Goal: Information Seeking & Learning: Learn about a topic

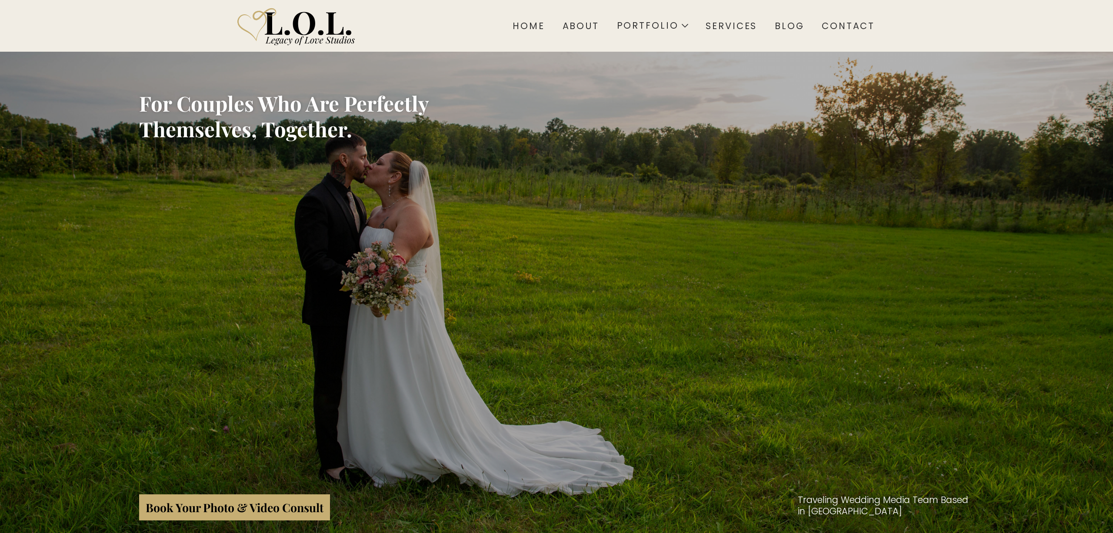
click at [185, 18] on section "Home About Portfolio Wedding Engagement Services Blog Contact" at bounding box center [556, 26] width 1113 height 52
click at [162, 28] on section "Home About Portfolio Wedding Engagement Services Blog Contact" at bounding box center [556, 26] width 1113 height 52
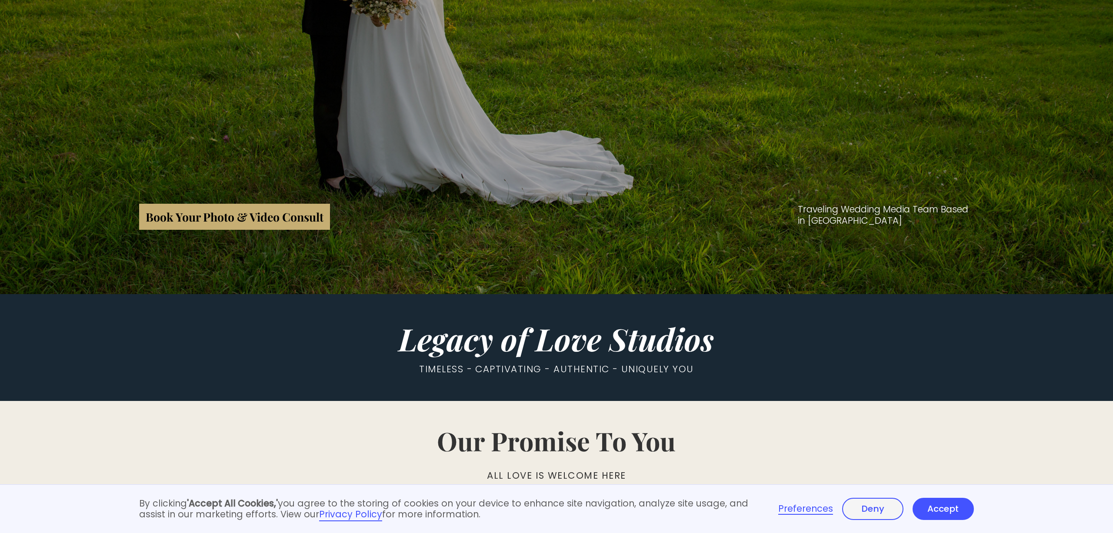
scroll to position [345, 0]
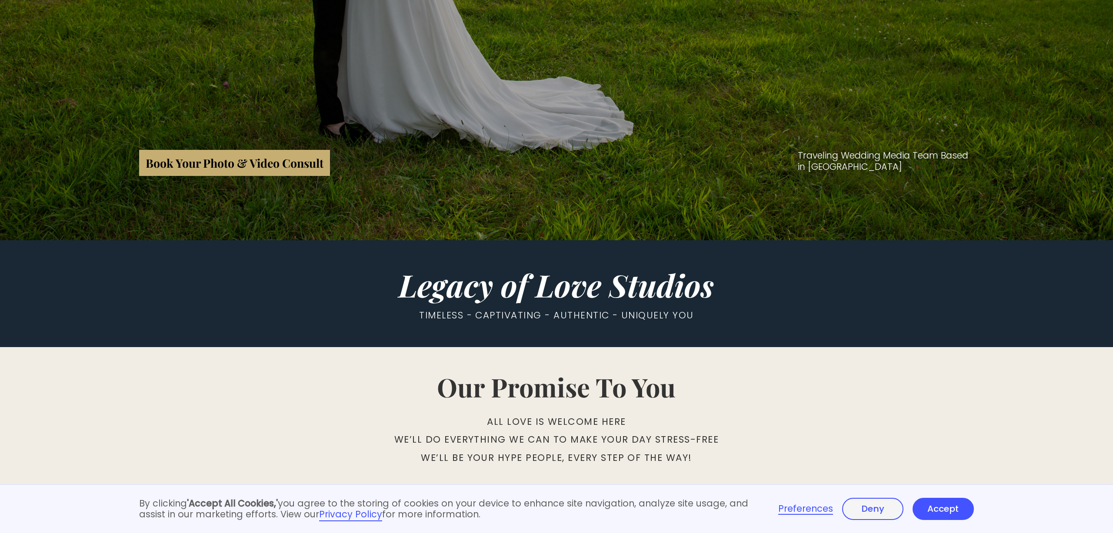
click at [939, 506] on link "Accept" at bounding box center [943, 509] width 61 height 23
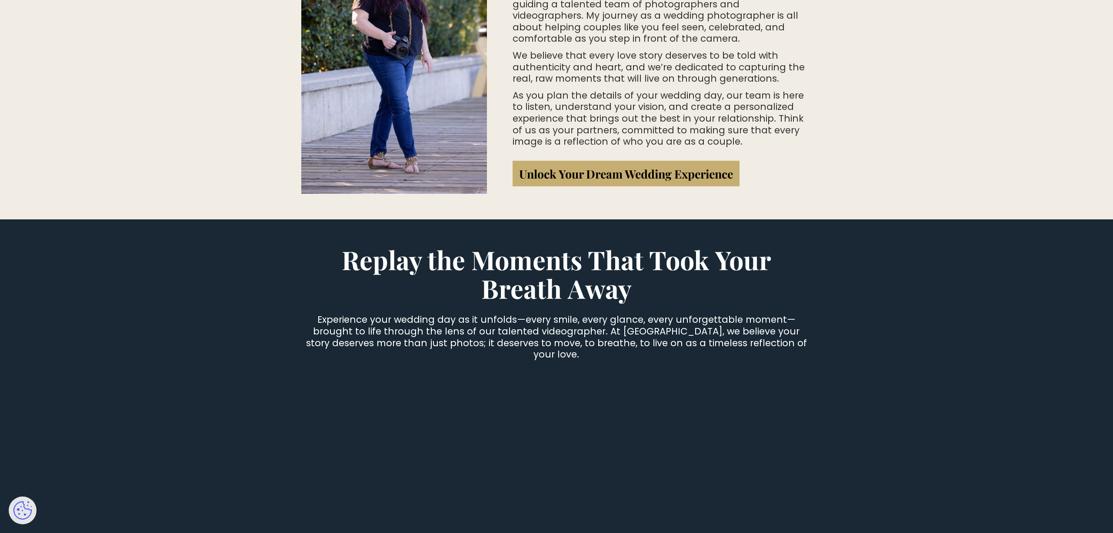
scroll to position [0, 0]
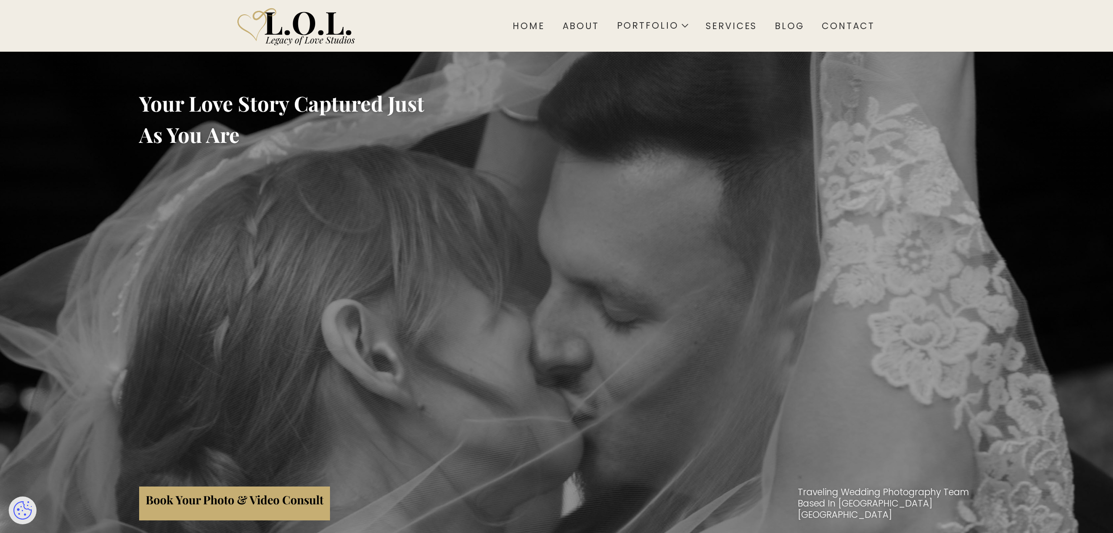
drag, startPoint x: 381, startPoint y: 46, endPoint x: 195, endPoint y: 37, distance: 186.7
click at [201, 37] on section "Home About Portfolio Wedding Engagement Services Blog Contact" at bounding box center [556, 26] width 1113 height 52
click at [143, 32] on section "Home About Portfolio Wedding Engagement Services Blog Contact" at bounding box center [556, 26] width 1113 height 52
drag, startPoint x: 311, startPoint y: 14, endPoint x: 386, endPoint y: 38, distance: 79.1
click at [382, 37] on section "Home About Portfolio Wedding Engagement Services Blog Contact" at bounding box center [556, 26] width 1113 height 52
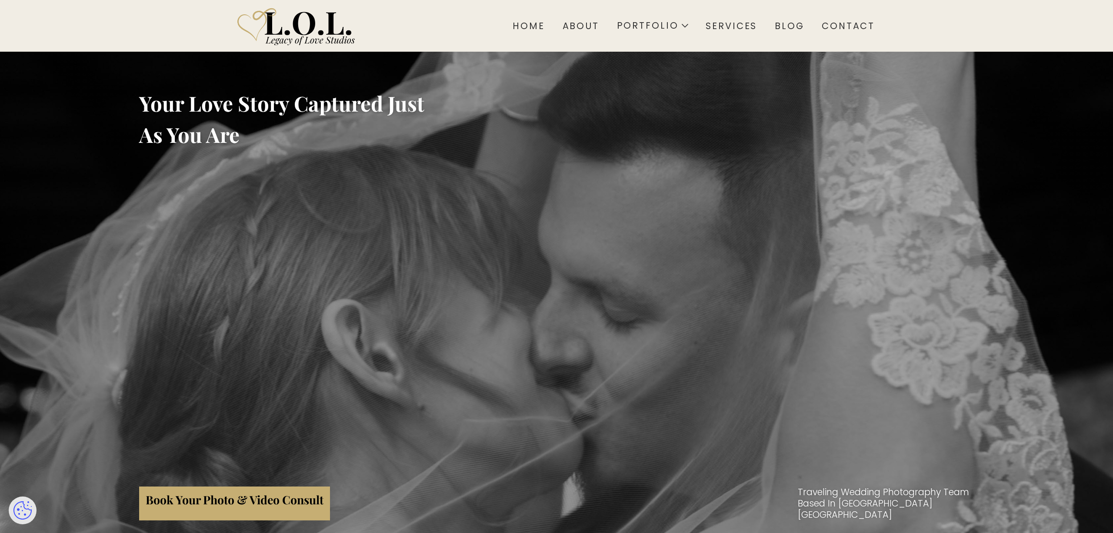
click at [420, 37] on div "Home About Portfolio Wedding Engagement Services Blog Contact" at bounding box center [556, 26] width 649 height 52
click at [645, 60] on div "Wedding" at bounding box center [642, 62] width 51 height 9
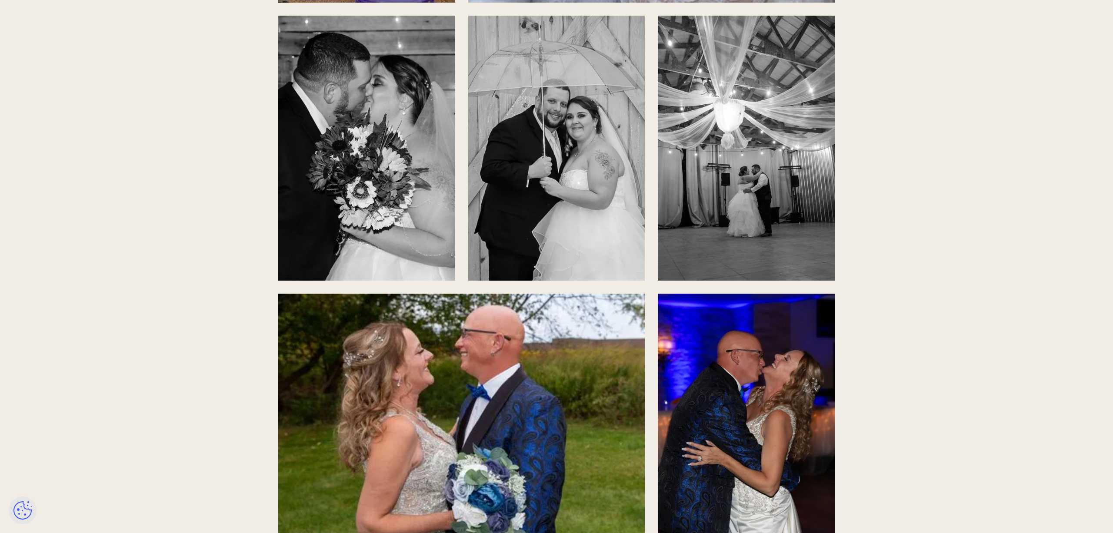
scroll to position [1692, 0]
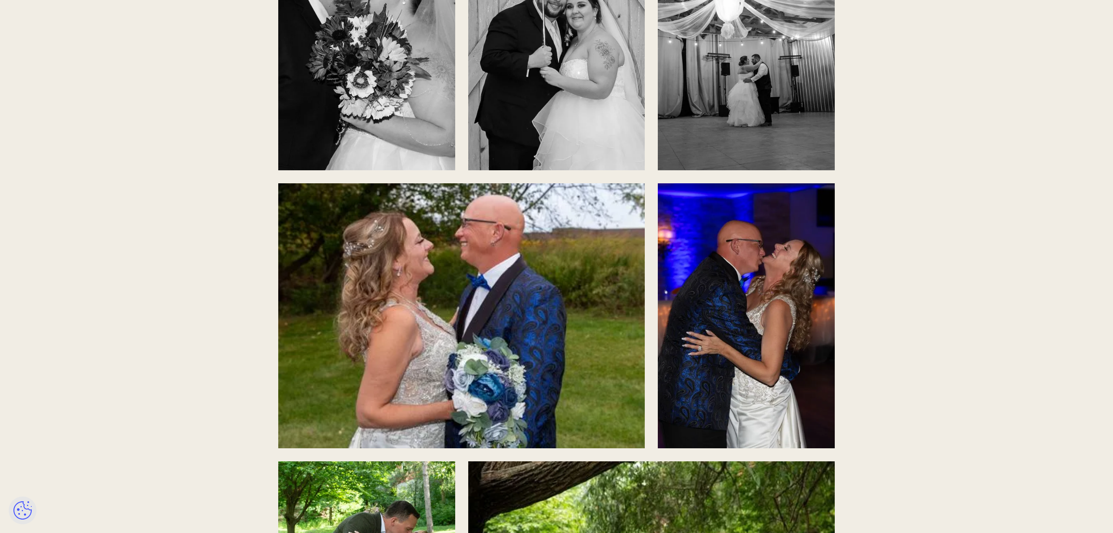
click at [529, 323] on img "open lightbox" at bounding box center [461, 315] width 367 height 265
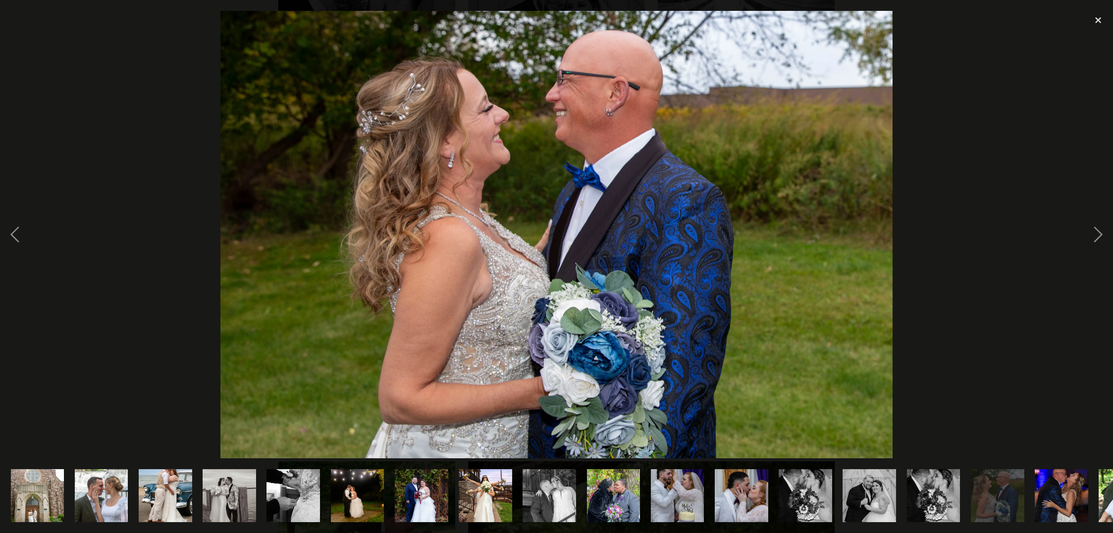
drag, startPoint x: 143, startPoint y: 207, endPoint x: 90, endPoint y: 142, distance: 82.8
click at [141, 203] on div at bounding box center [556, 235] width 1113 height 448
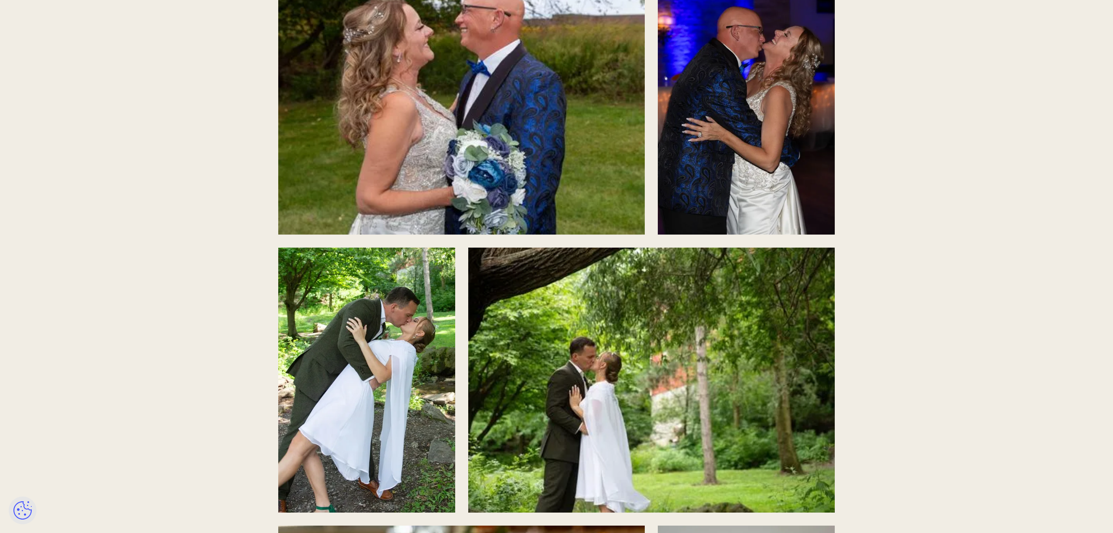
scroll to position [1906, 0]
click at [720, 167] on img "open lightbox" at bounding box center [746, 102] width 177 height 265
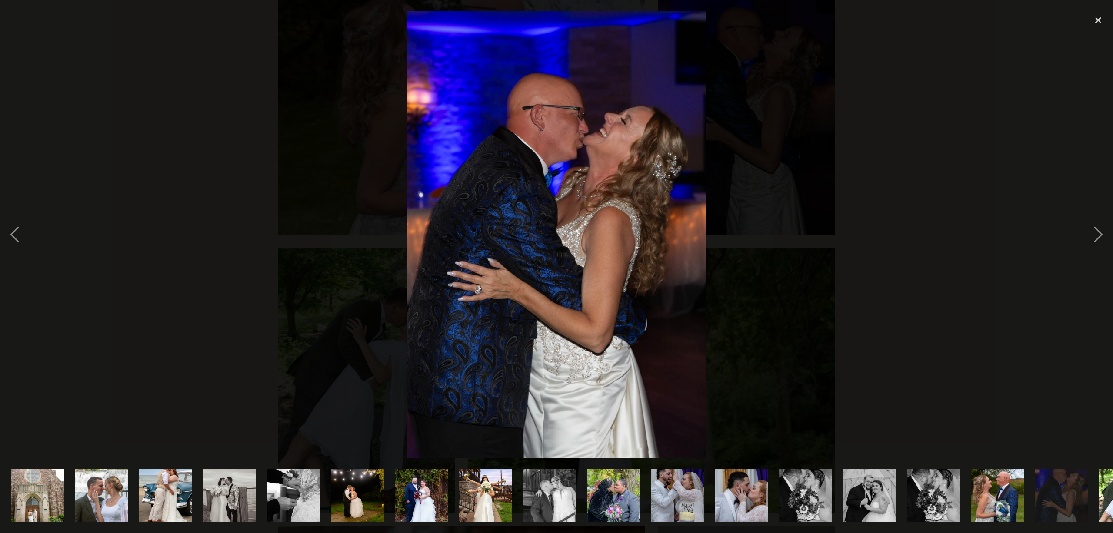
click at [284, 170] on div at bounding box center [556, 235] width 1113 height 448
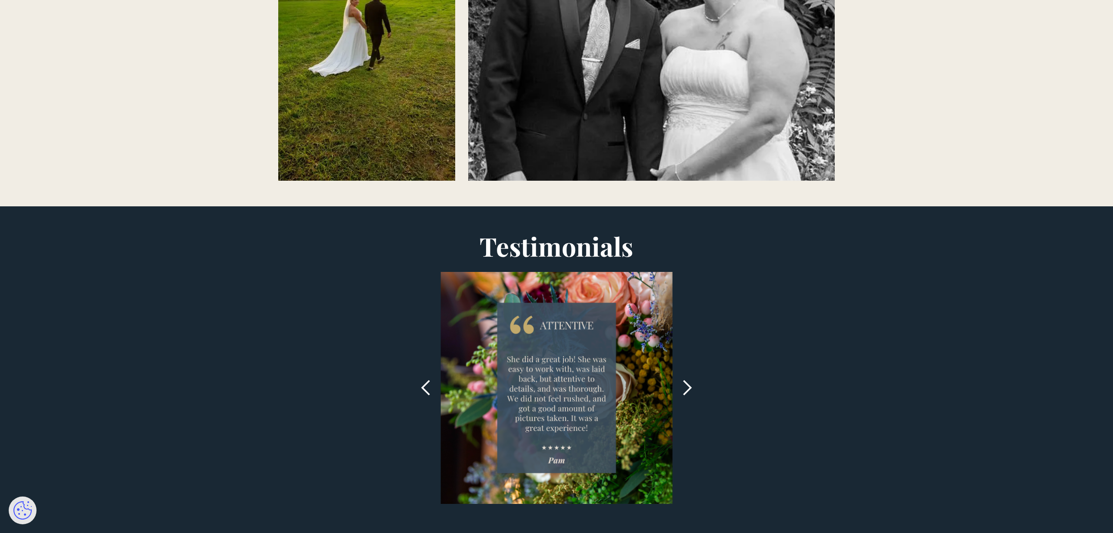
scroll to position [4853, 0]
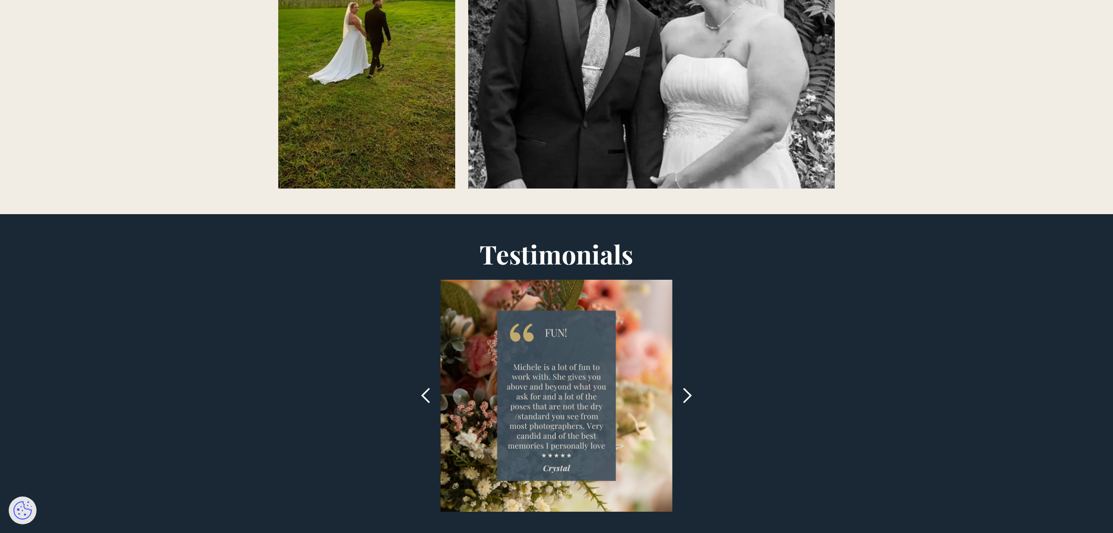
click at [420, 397] on div "previous slide" at bounding box center [425, 395] width 17 height 17
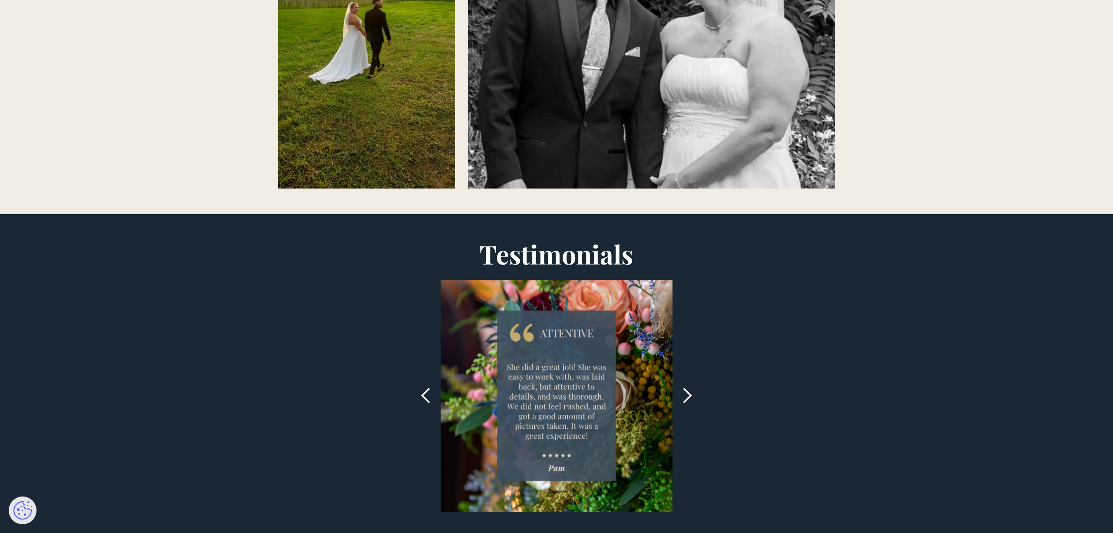
click at [420, 397] on div "previous slide" at bounding box center [425, 395] width 17 height 17
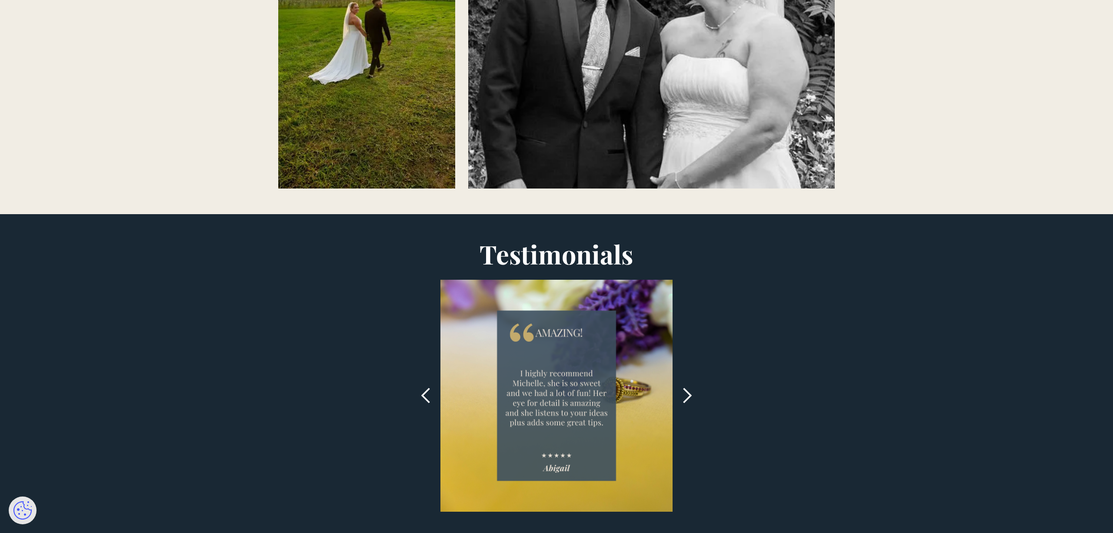
click at [420, 397] on div "previous slide" at bounding box center [425, 395] width 17 height 17
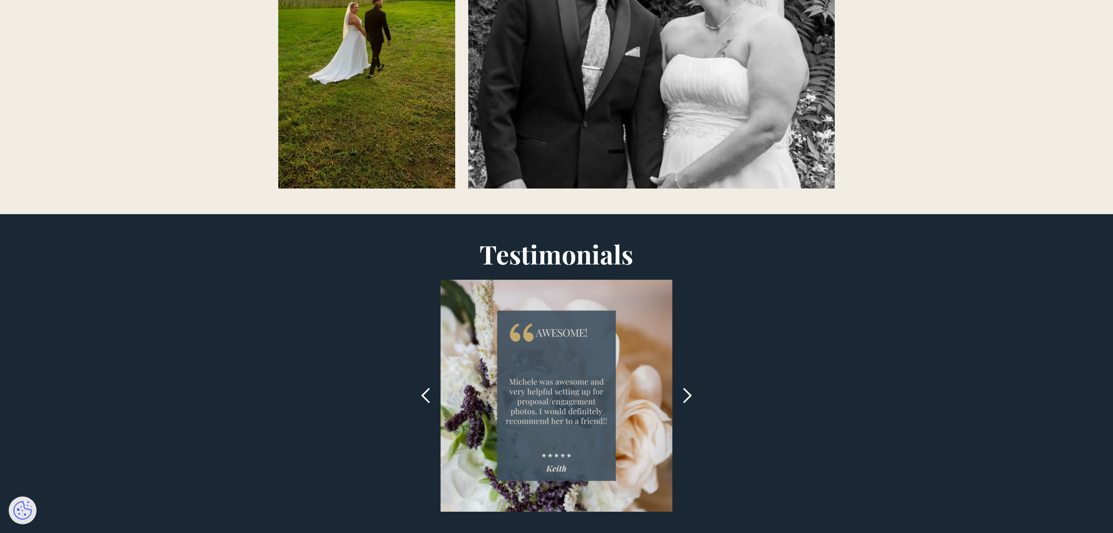
click at [420, 397] on div "previous slide" at bounding box center [425, 395] width 17 height 17
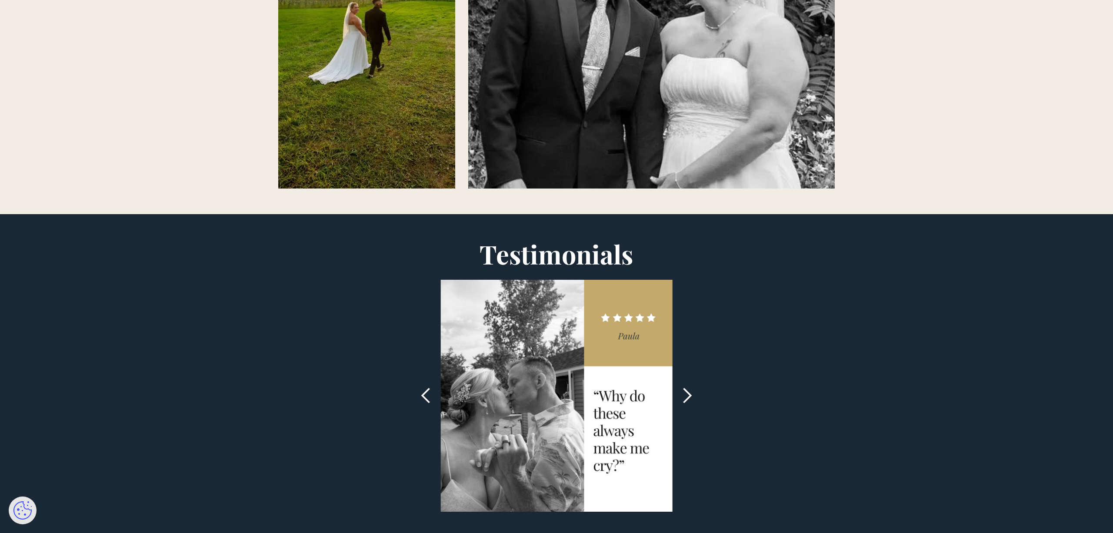
click at [420, 394] on div "previous slide" at bounding box center [425, 395] width 17 height 17
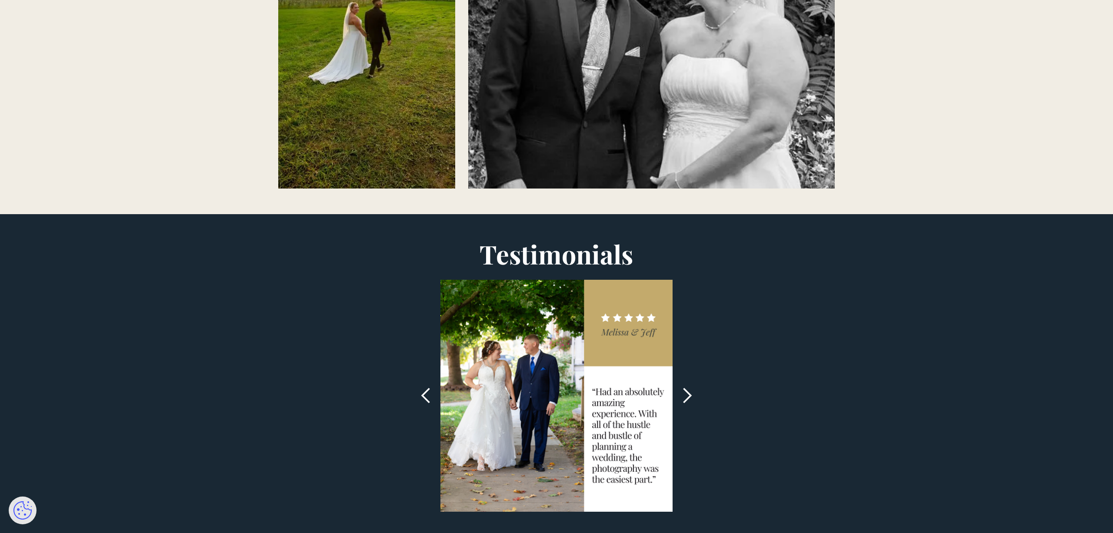
click at [433, 388] on div "previous slide" at bounding box center [425, 395] width 17 height 17
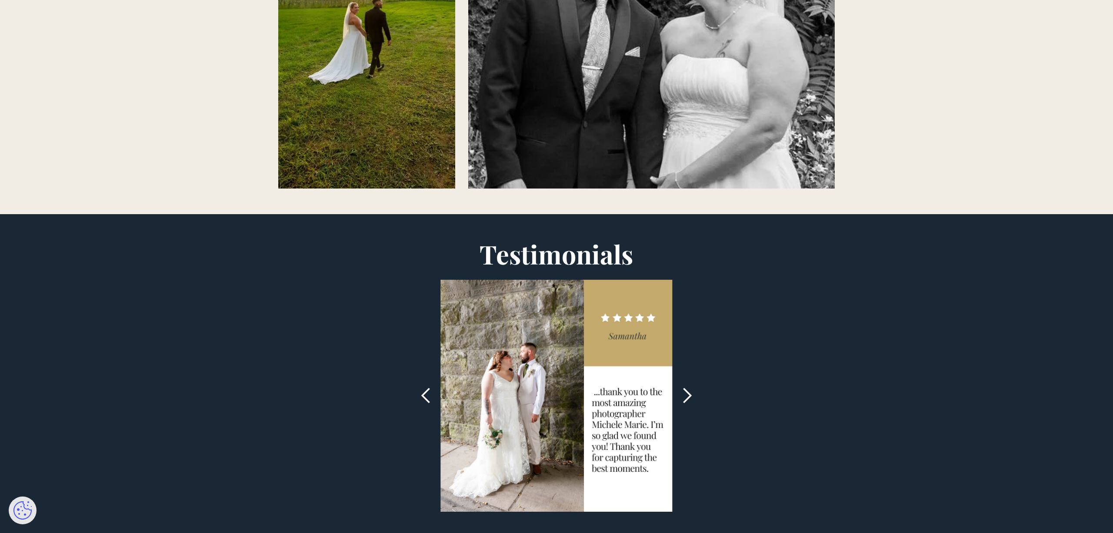
click at [433, 388] on div "previous slide" at bounding box center [425, 395] width 17 height 17
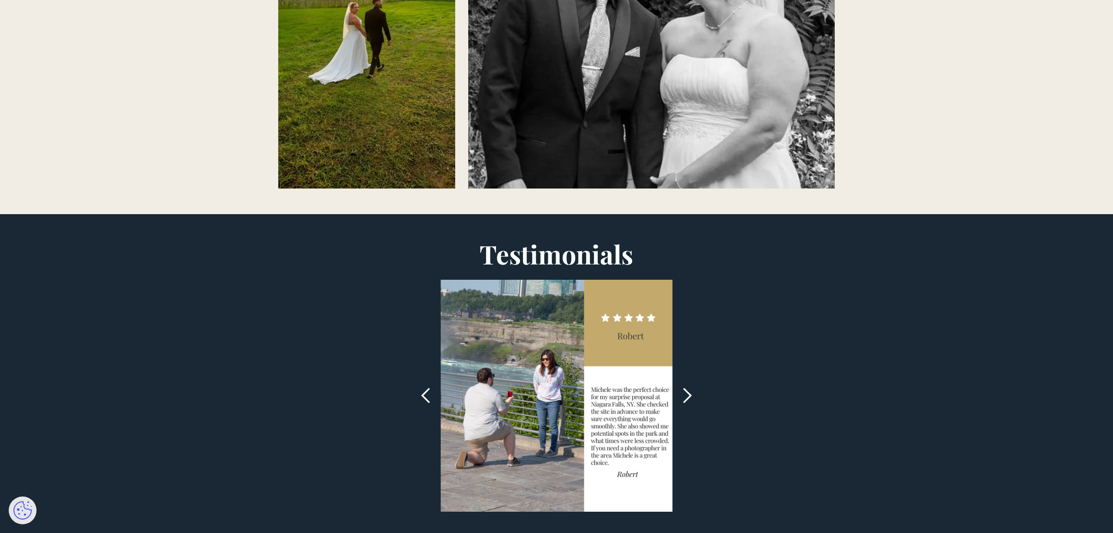
click at [371, 383] on div "Testimonials Slide 5 of 12. 1 2 3 4 5 6 7 8 9 10 11 12" at bounding box center [556, 376] width 510 height 272
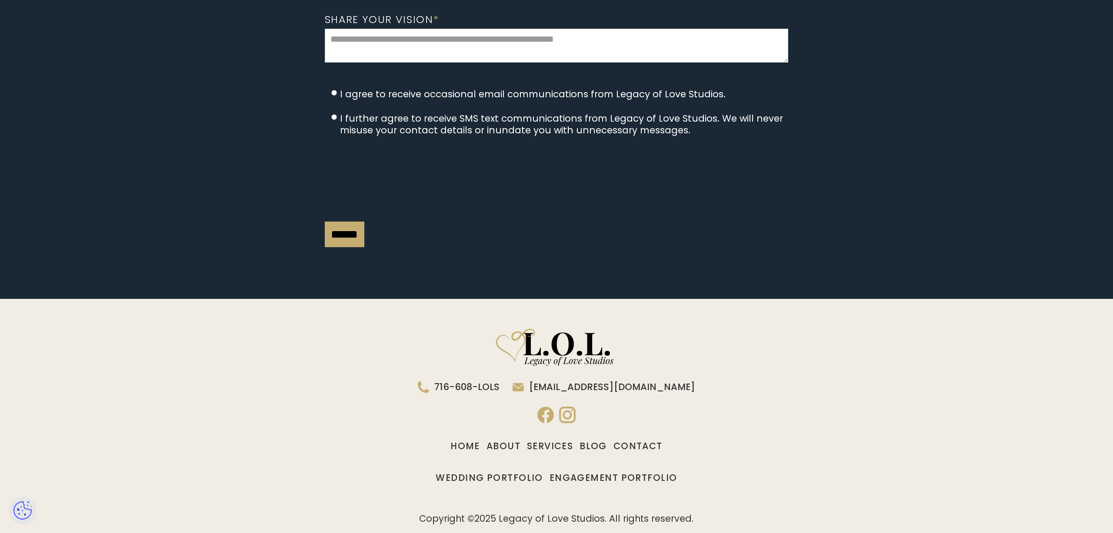
scroll to position [6033, 0]
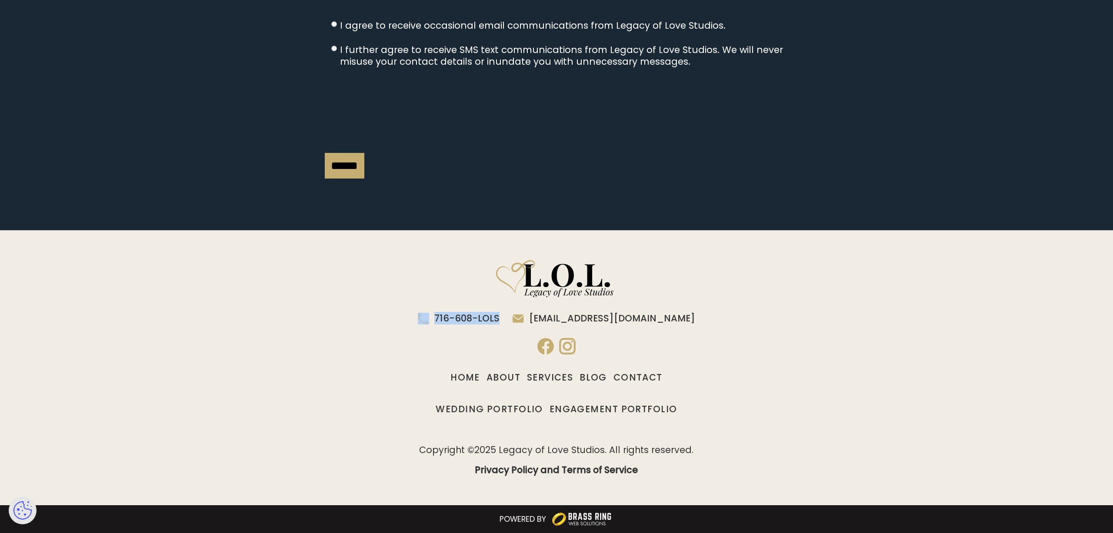
drag, startPoint x: 510, startPoint y: 323, endPoint x: 417, endPoint y: 333, distance: 93.6
click at [420, 320] on nav "716-608-LOLS info@legacyoflovestudios.com Home About Services Blog Contact Wedd…" at bounding box center [556, 367] width 557 height 223
drag, startPoint x: 394, startPoint y: 327, endPoint x: 400, endPoint y: 324, distance: 6.4
click at [395, 327] on nav "716-608-LOLS info@legacyoflovestudios.com Home About Services Blog Contact Wedd…" at bounding box center [556, 367] width 557 height 223
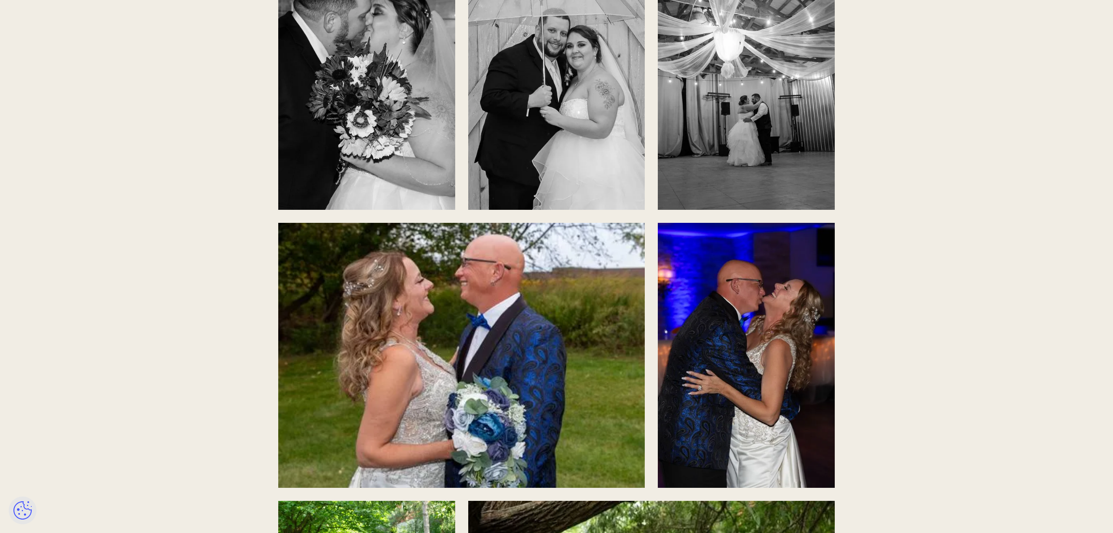
scroll to position [1684, 0]
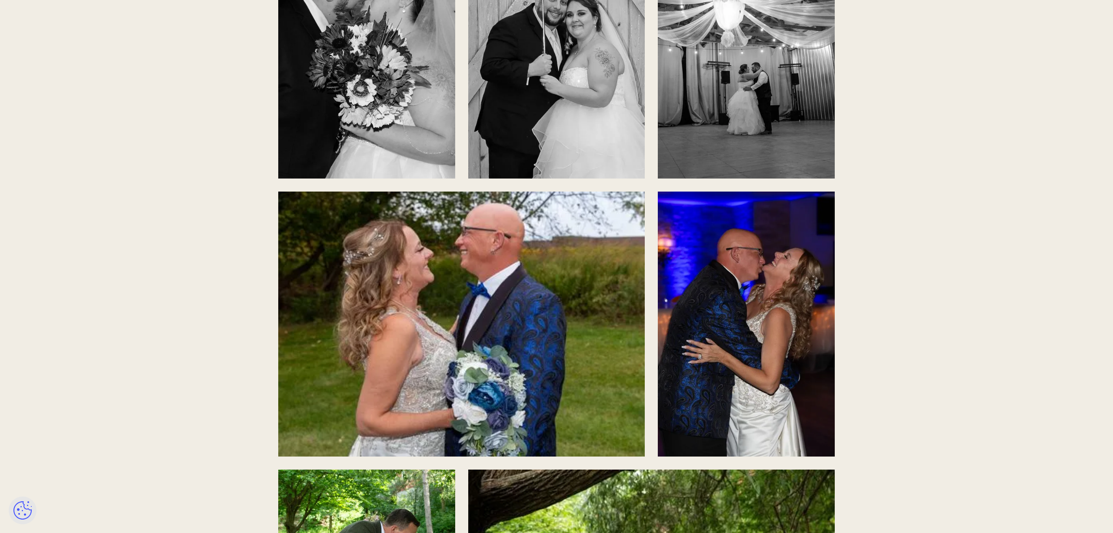
click at [460, 253] on img "open lightbox" at bounding box center [461, 324] width 367 height 265
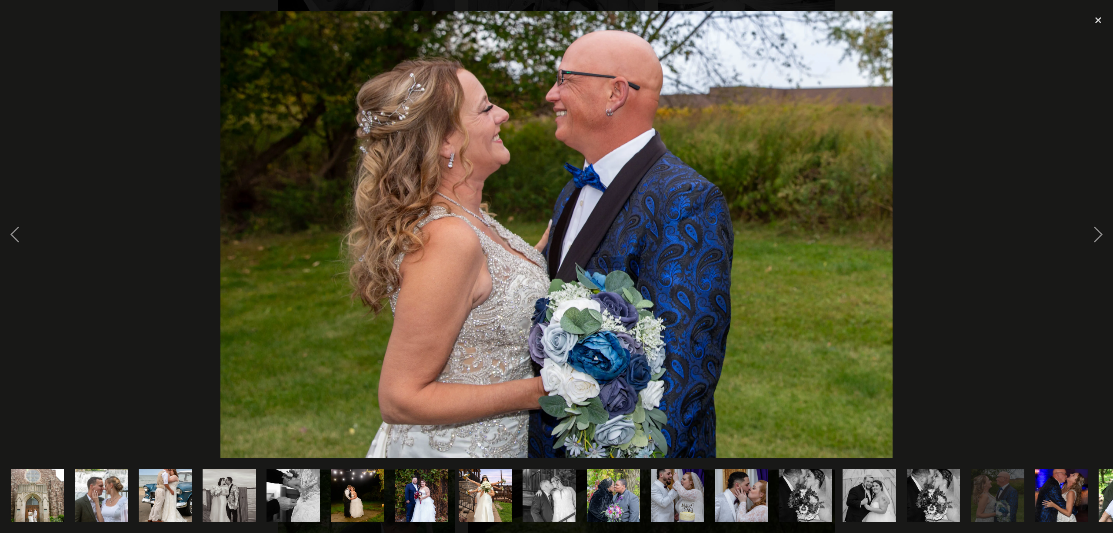
click at [83, 178] on div at bounding box center [556, 235] width 1113 height 448
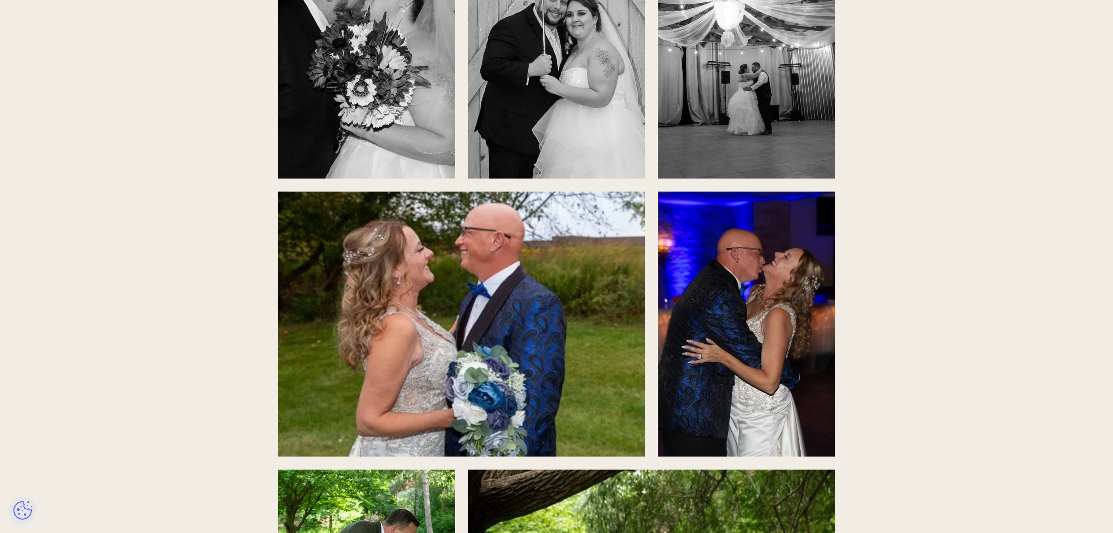
click at [797, 348] on img "open lightbox" at bounding box center [746, 324] width 177 height 265
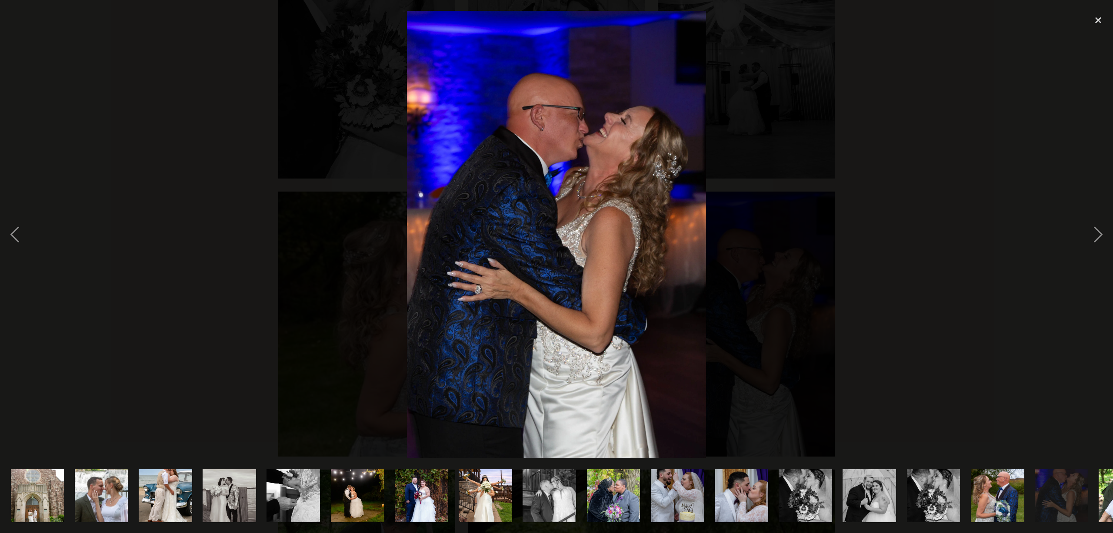
drag, startPoint x: 1058, startPoint y: 353, endPoint x: 1049, endPoint y: 350, distance: 9.4
click at [1054, 351] on div at bounding box center [556, 235] width 1113 height 448
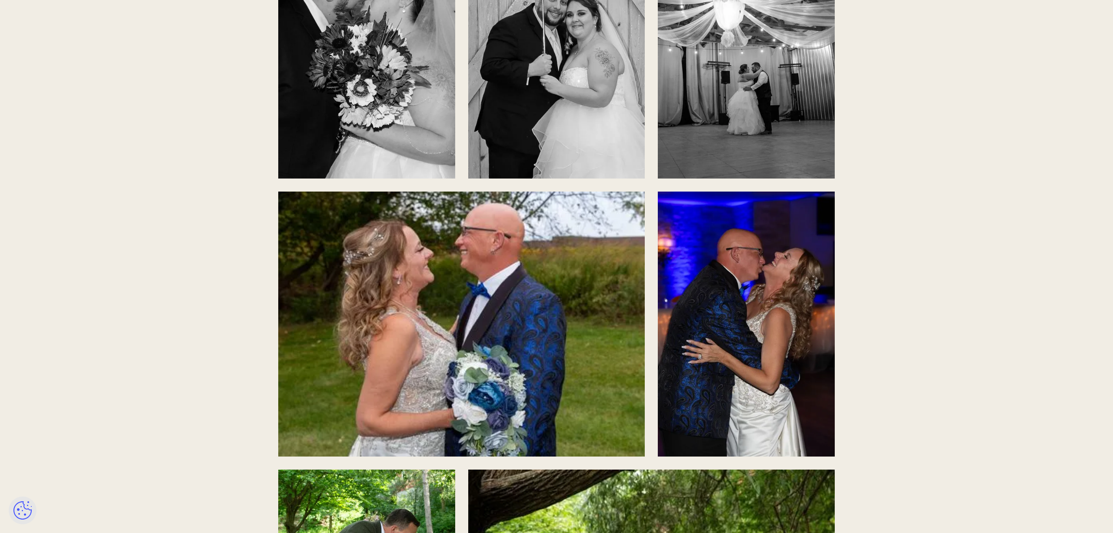
click at [800, 335] on img "open lightbox" at bounding box center [746, 324] width 177 height 265
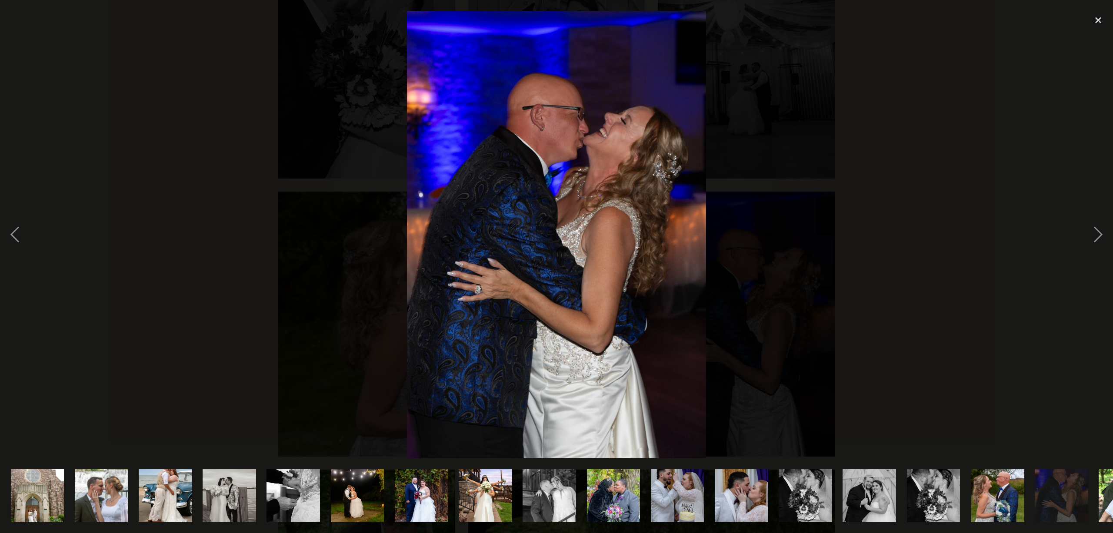
click at [847, 359] on div at bounding box center [556, 235] width 1113 height 448
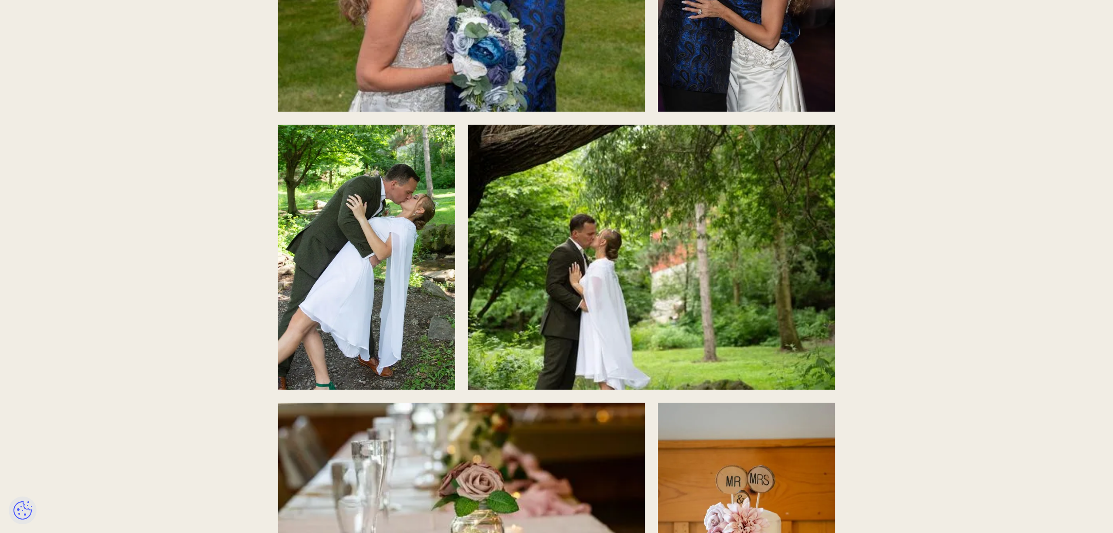
scroll to position [2119, 0]
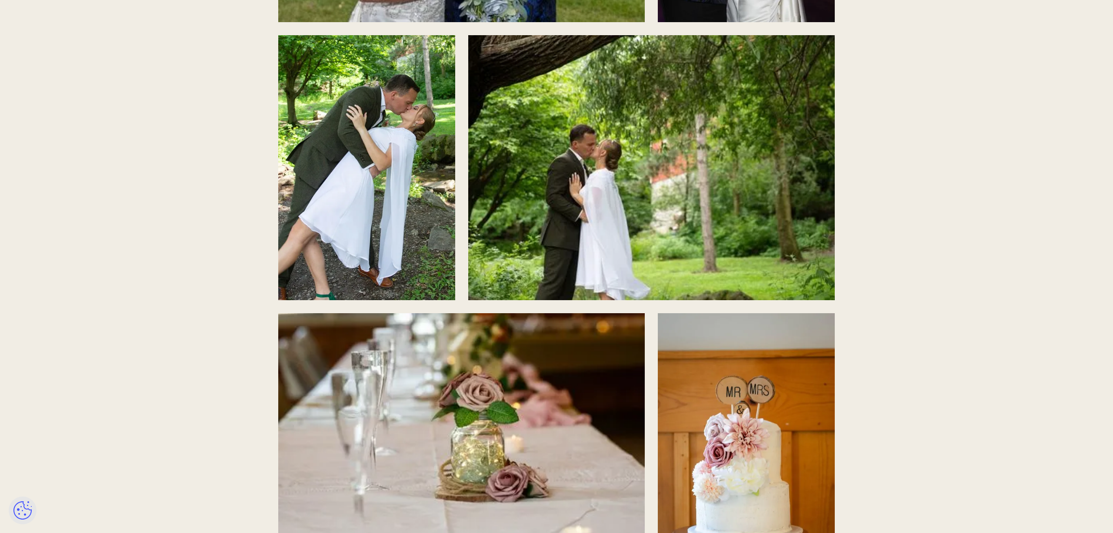
click at [722, 278] on img "open lightbox" at bounding box center [651, 167] width 367 height 265
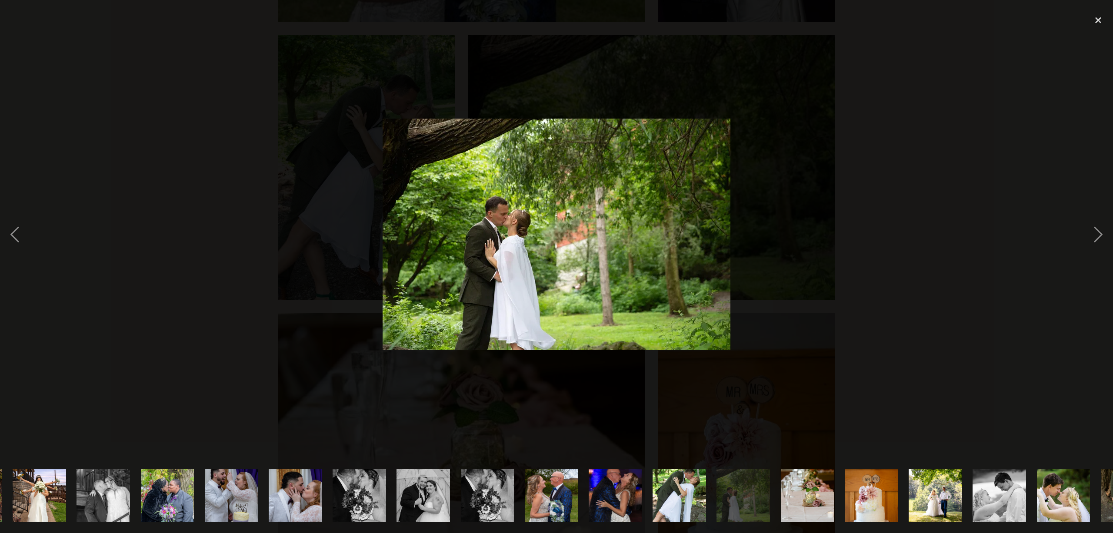
scroll to position [0, 1157]
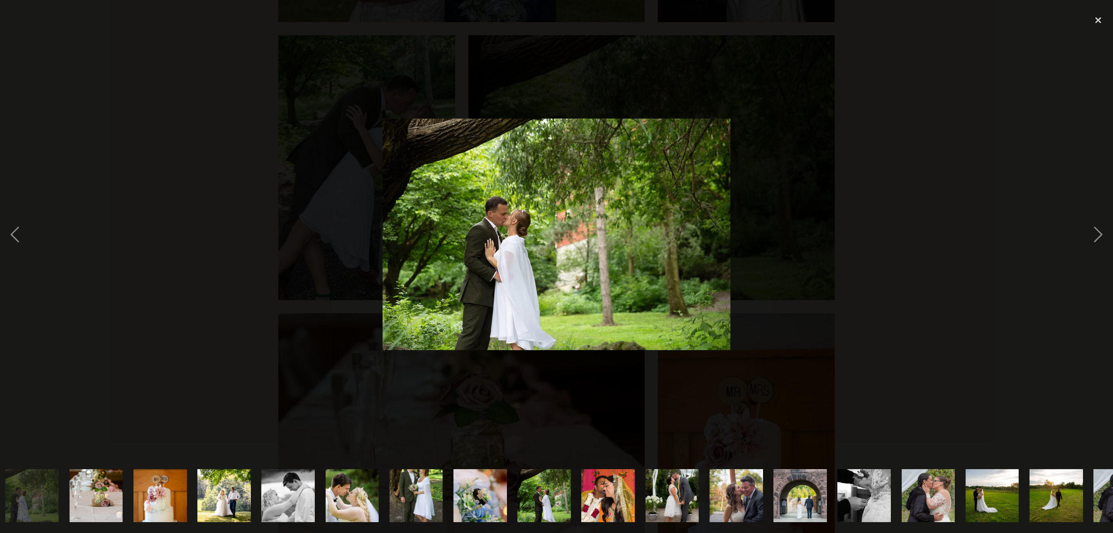
click at [992, 345] on div at bounding box center [556, 235] width 1113 height 448
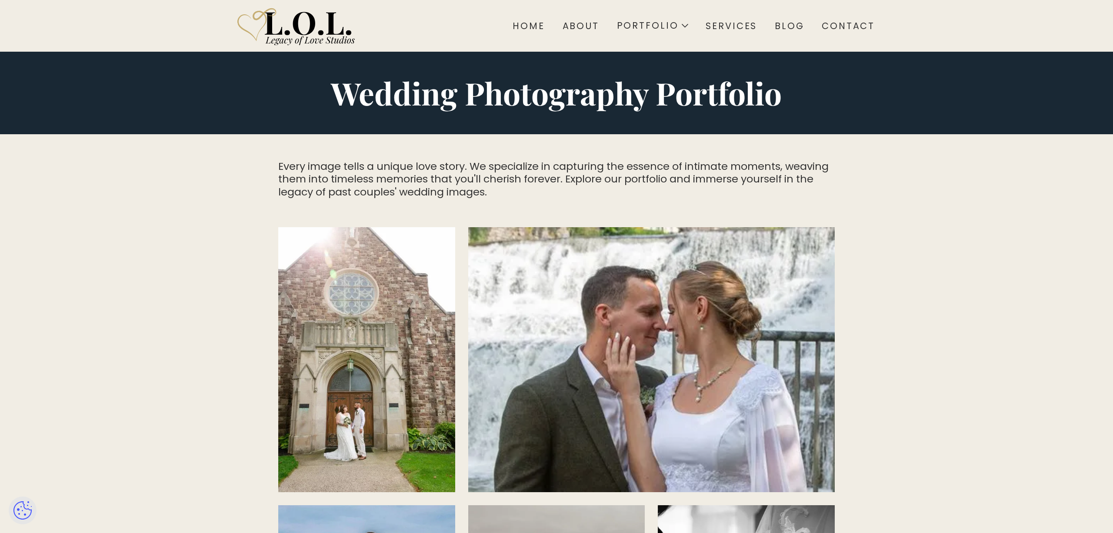
scroll to position [15, 0]
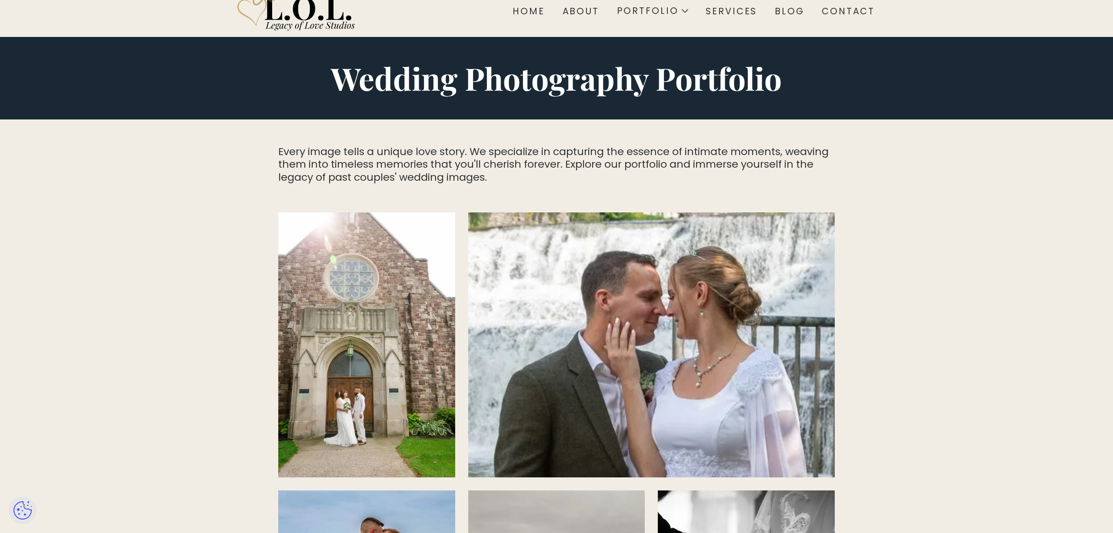
click at [418, 285] on img "open lightbox" at bounding box center [366, 345] width 177 height 265
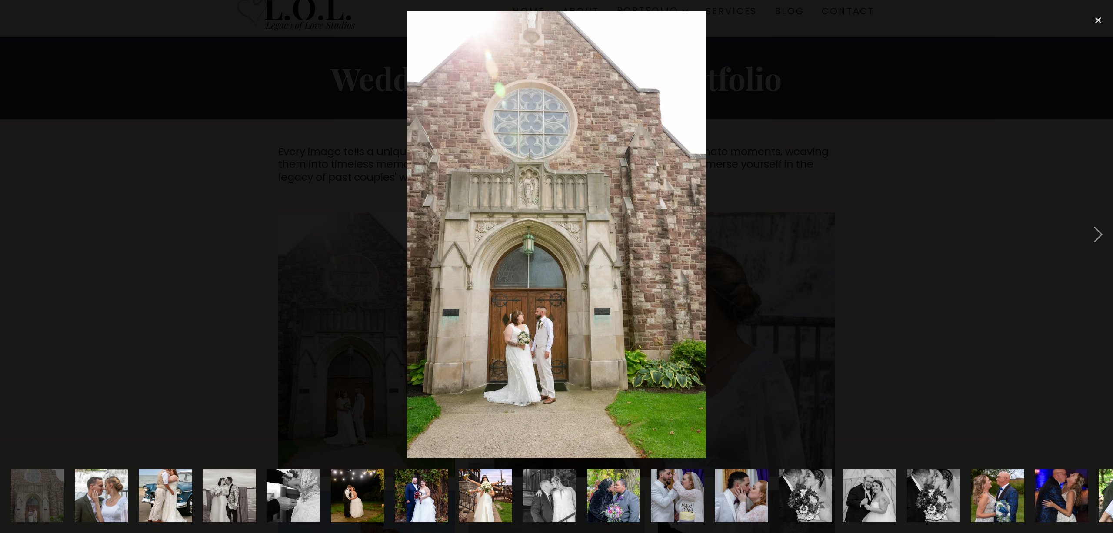
click at [277, 276] on div at bounding box center [556, 235] width 1113 height 448
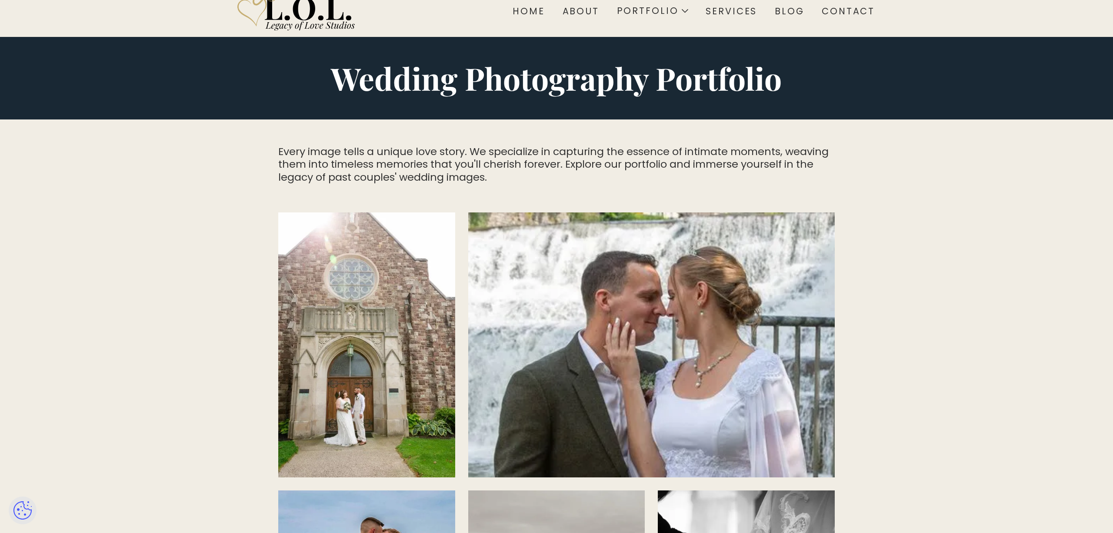
scroll to position [202, 0]
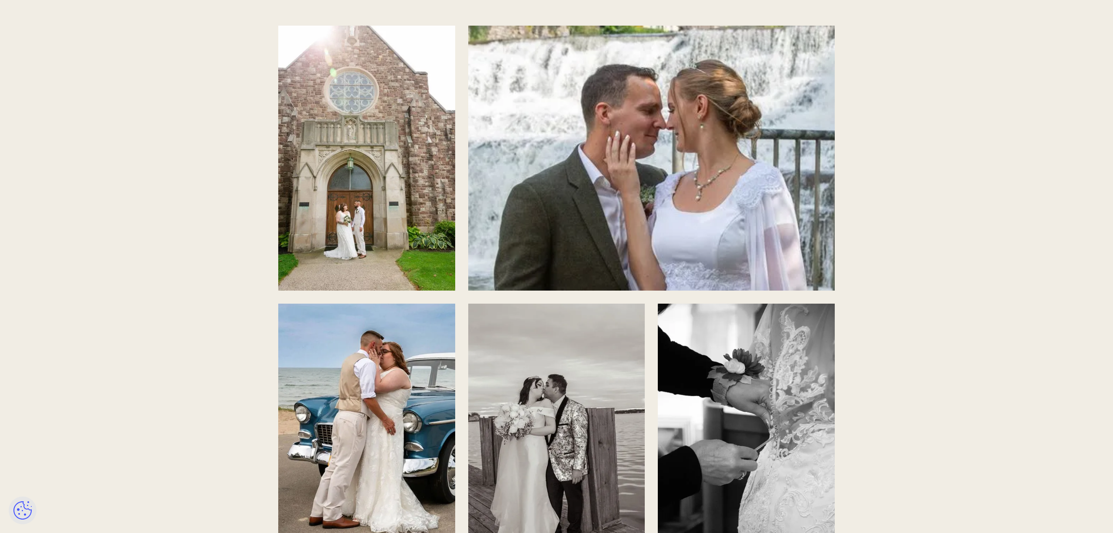
click at [390, 374] on img "open lightbox" at bounding box center [366, 436] width 177 height 265
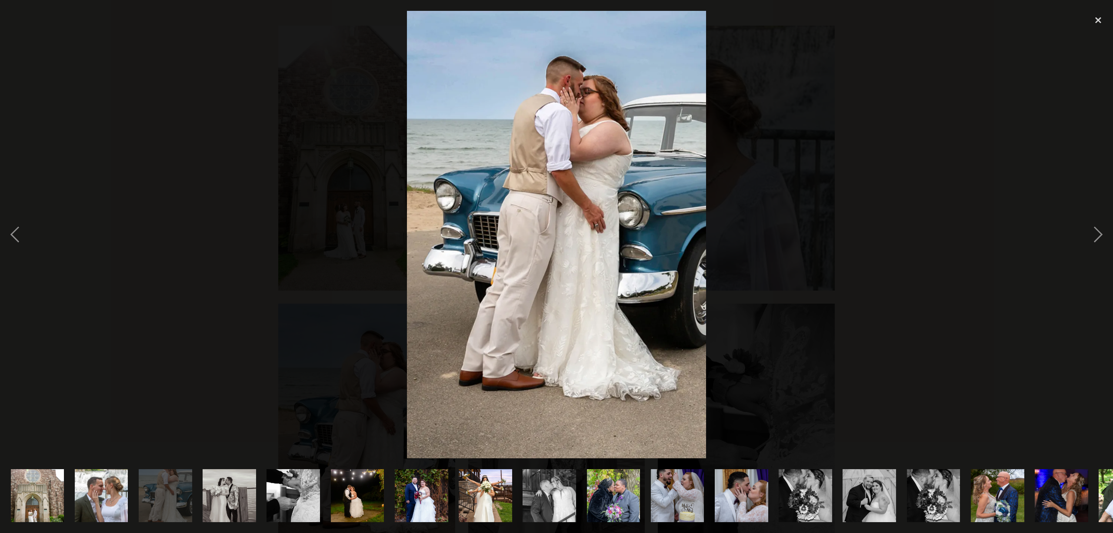
click at [162, 258] on div at bounding box center [556, 235] width 1113 height 448
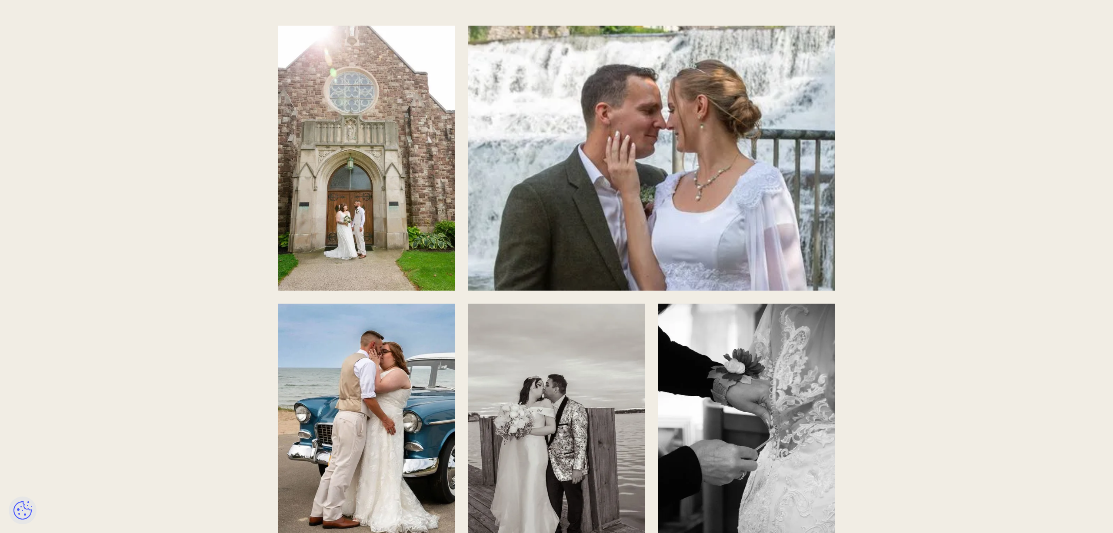
scroll to position [237, 0]
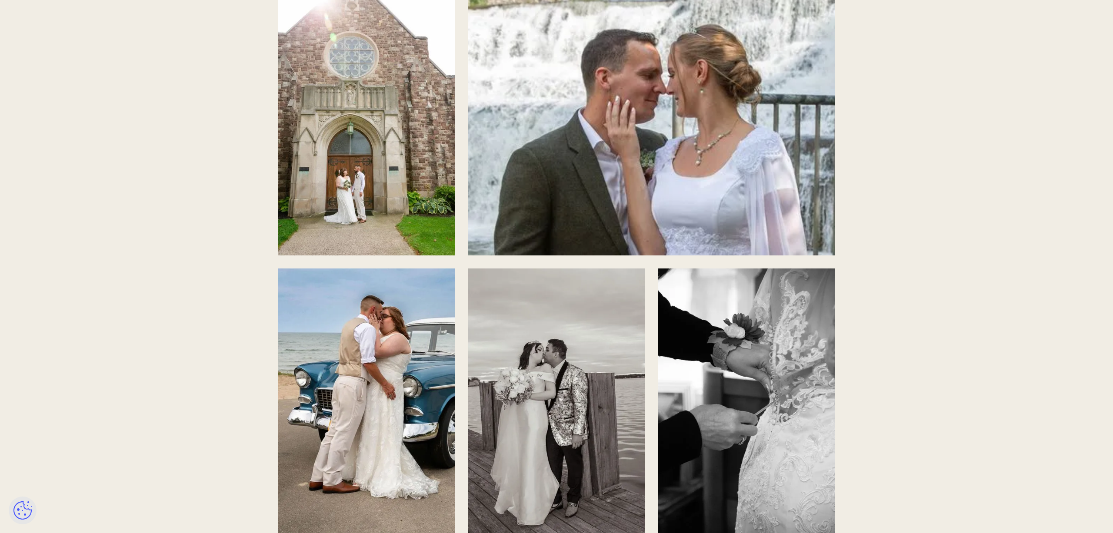
click at [535, 418] on img "open lightbox" at bounding box center [556, 401] width 177 height 265
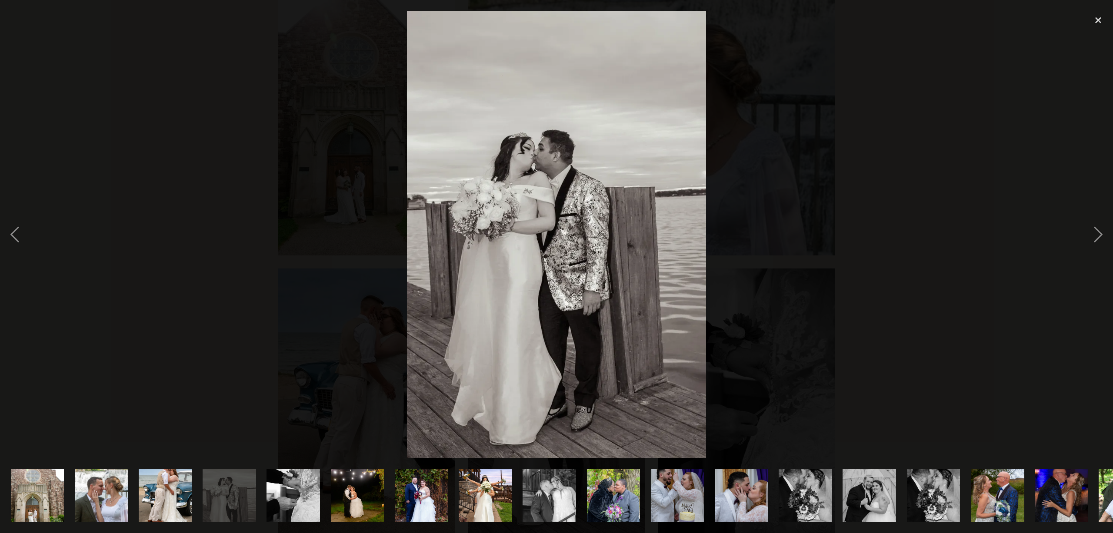
click at [361, 376] on div at bounding box center [556, 235] width 1113 height 448
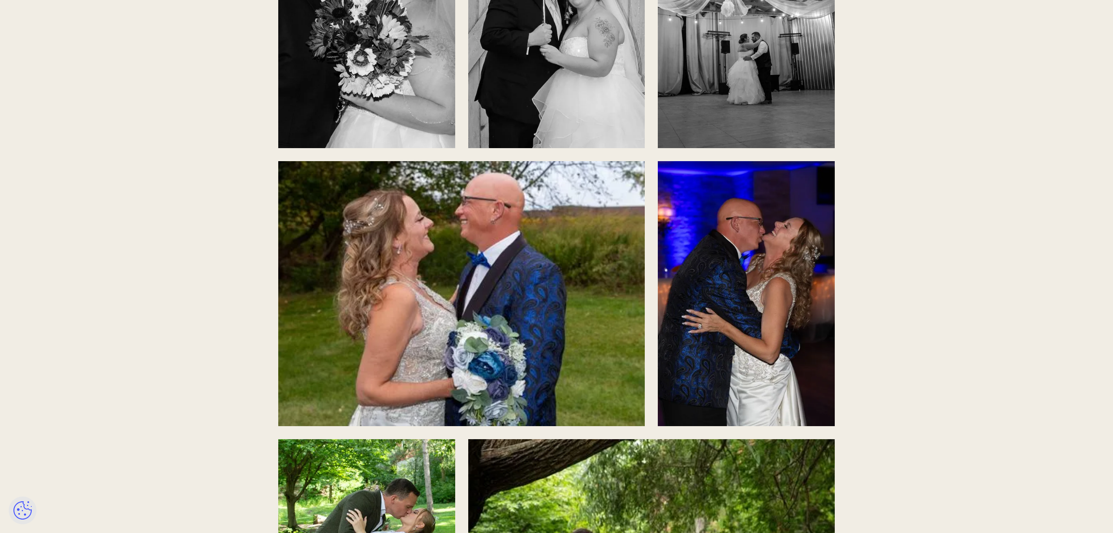
scroll to position [1718, 0]
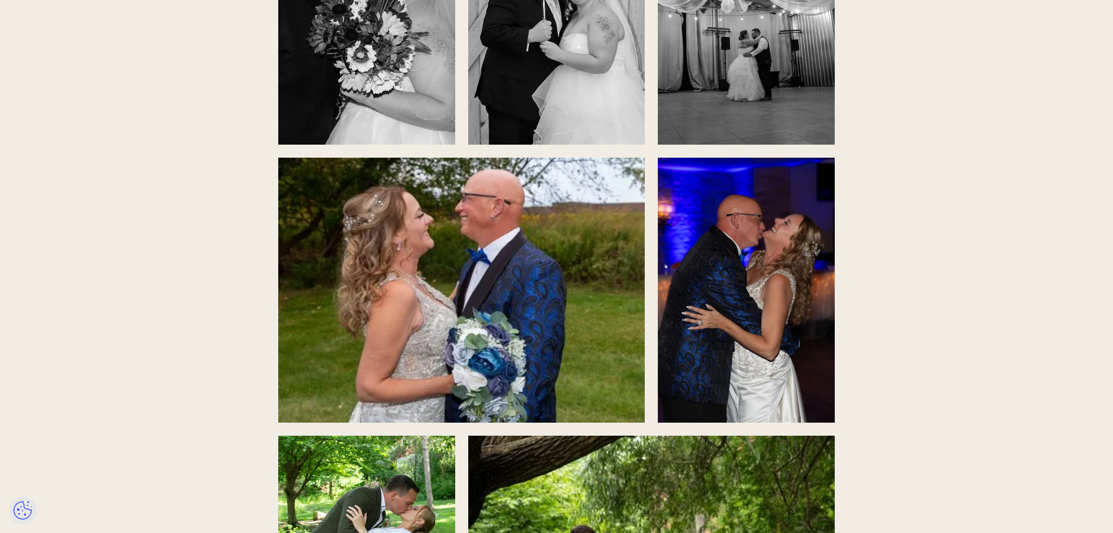
click at [710, 379] on img "open lightbox" at bounding box center [746, 290] width 177 height 265
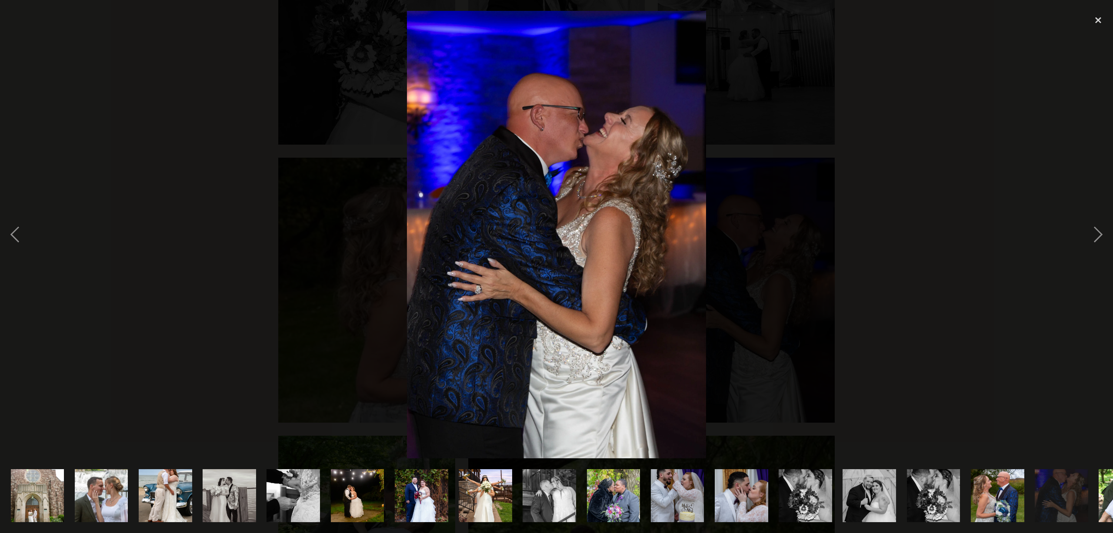
click at [315, 310] on div at bounding box center [556, 235] width 1113 height 448
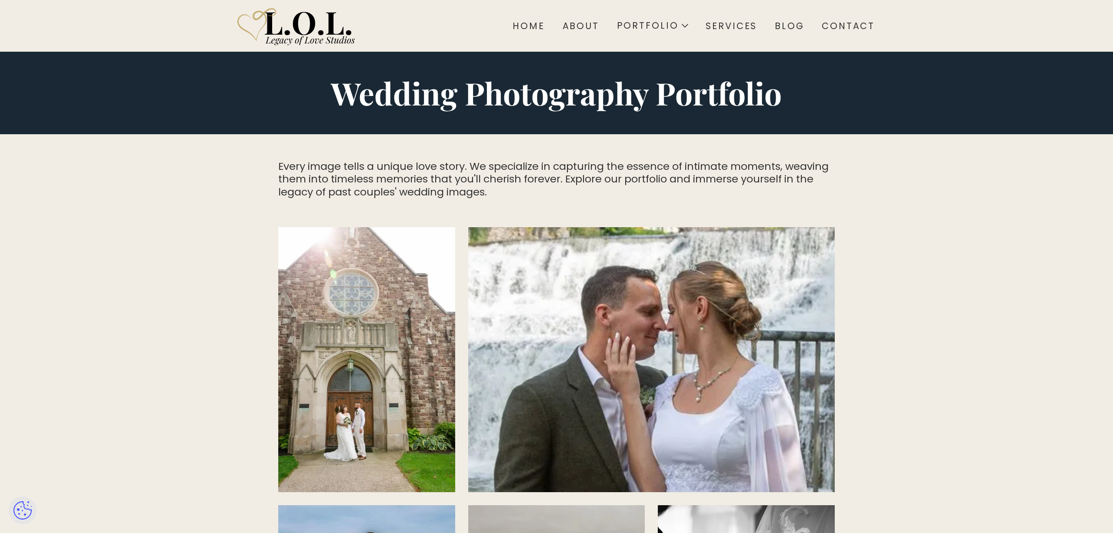
scroll to position [0, 0]
click at [590, 20] on div "About" at bounding box center [581, 25] width 37 height 11
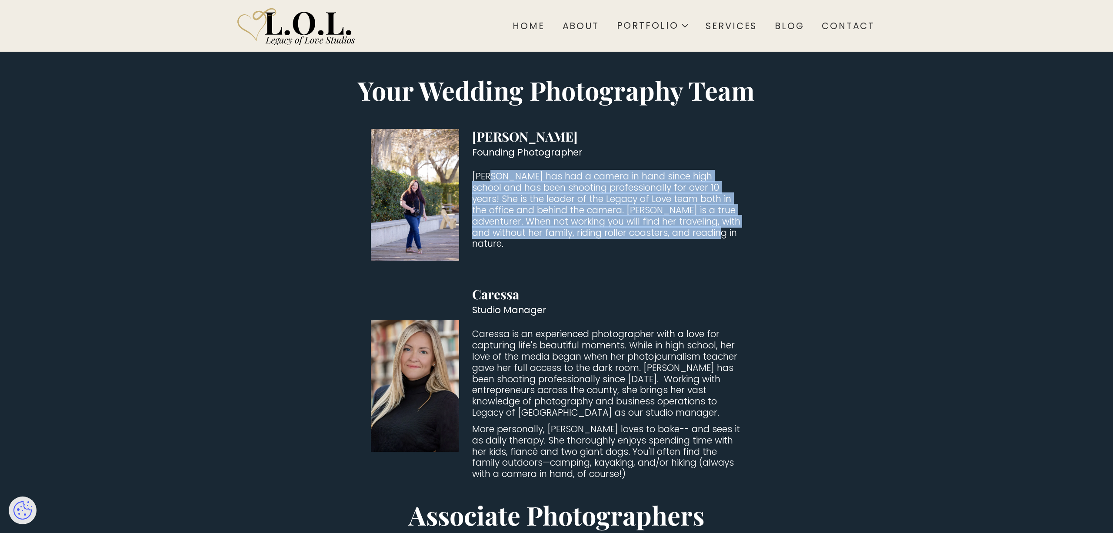
drag, startPoint x: 494, startPoint y: 179, endPoint x: 745, endPoint y: 256, distance: 262.3
click at [748, 257] on div "Michele Founding Photographer Michele has had a camera in hand since high schoo…" at bounding box center [556, 307] width 501 height 356
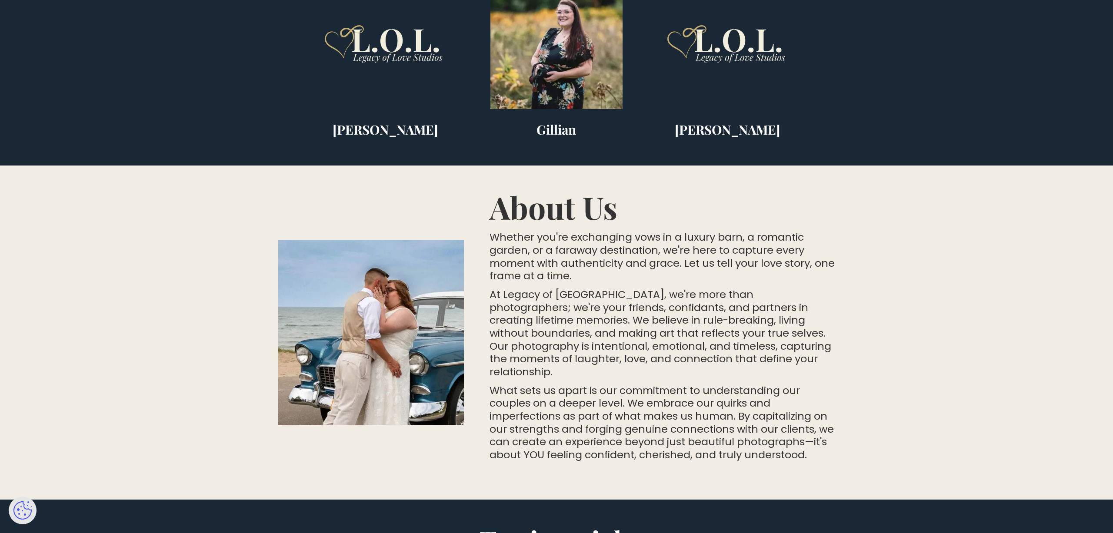
scroll to position [562, 0]
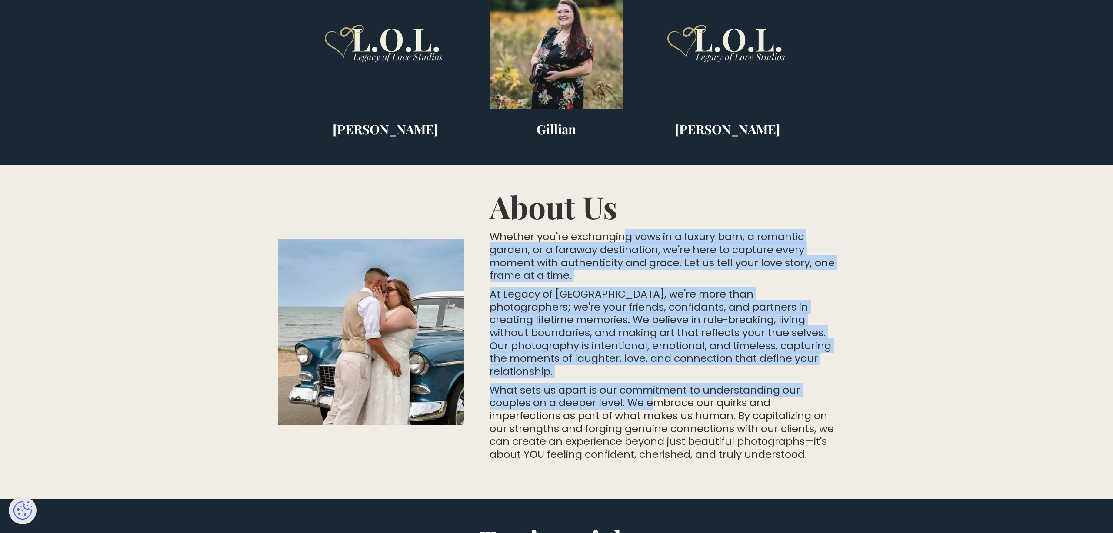
drag, startPoint x: 623, startPoint y: 233, endPoint x: 651, endPoint y: 385, distance: 154.8
click at [650, 385] on div "About Us Whether you're exchanging vows in a luxury barn, a romantic garden, or…" at bounding box center [662, 326] width 345 height 270
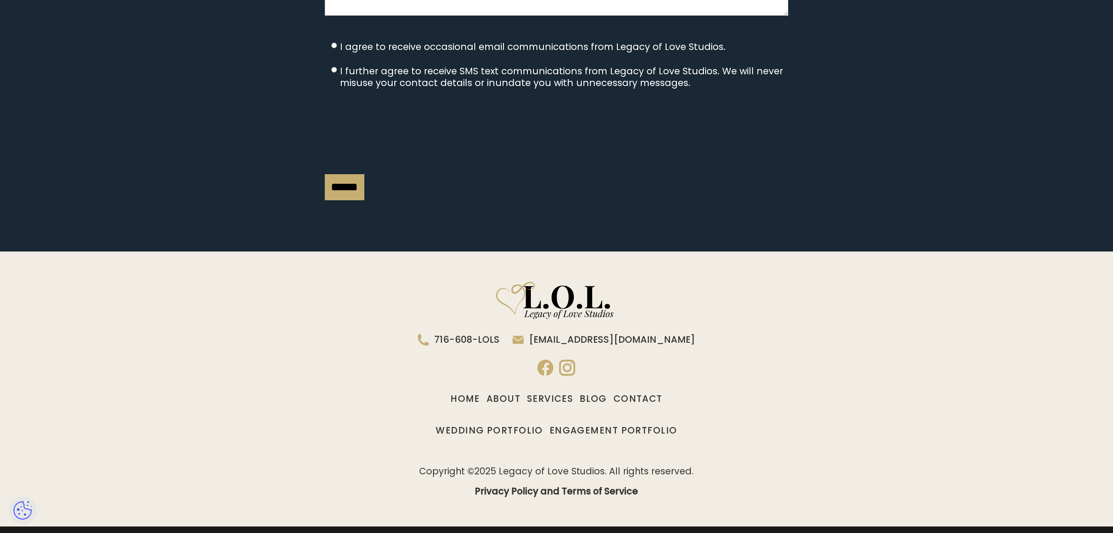
scroll to position [2014, 0]
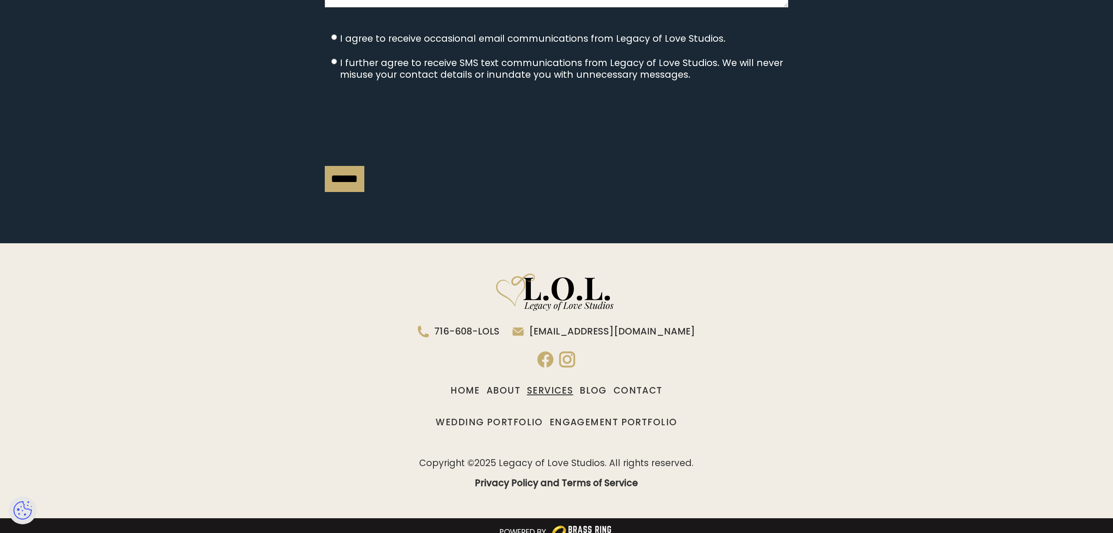
click at [563, 387] on link "Services" at bounding box center [550, 391] width 47 height 19
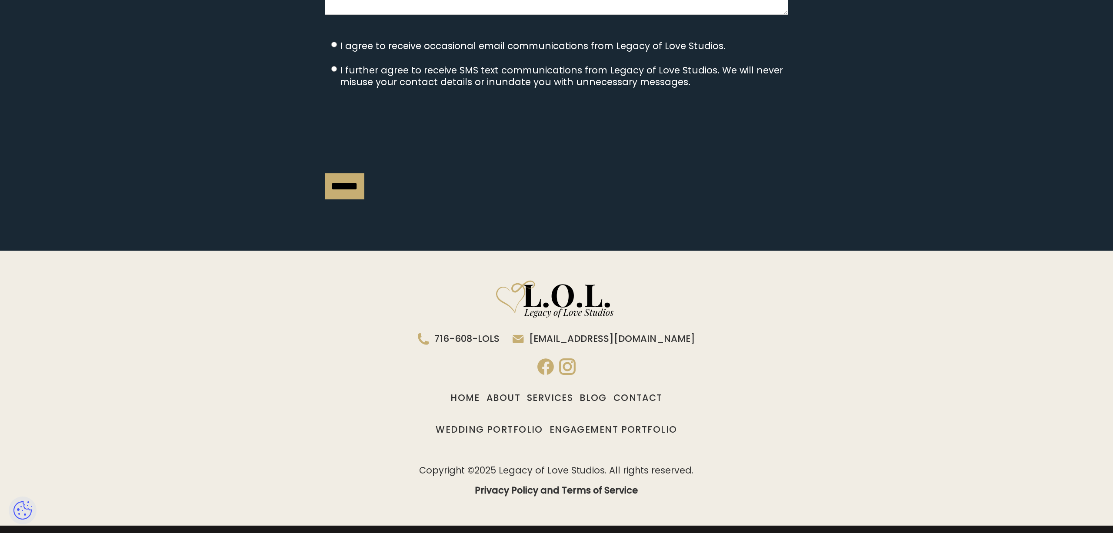
scroll to position [2221, 0]
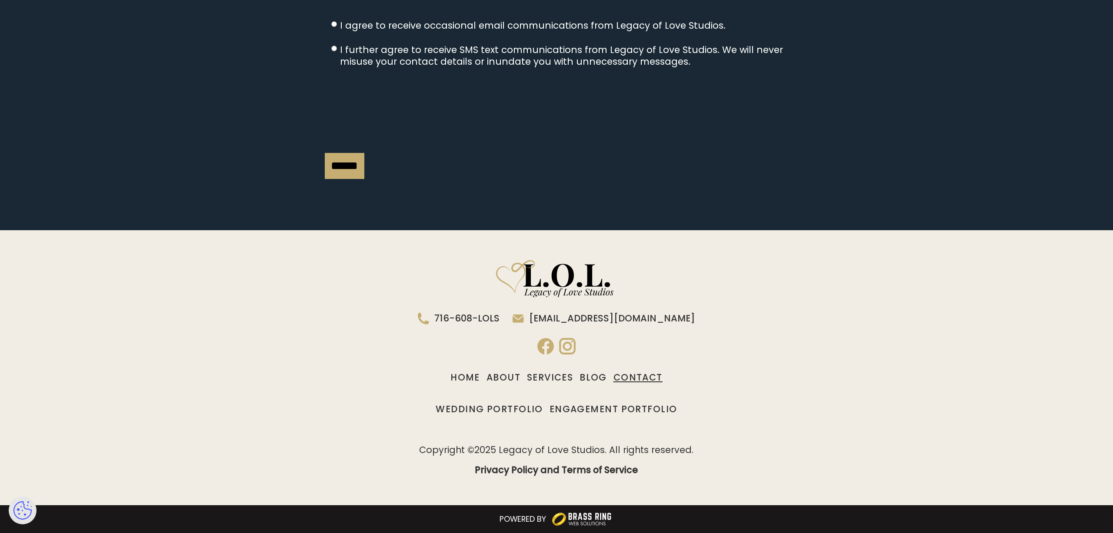
click at [645, 378] on link "Contact" at bounding box center [637, 377] width 49 height 19
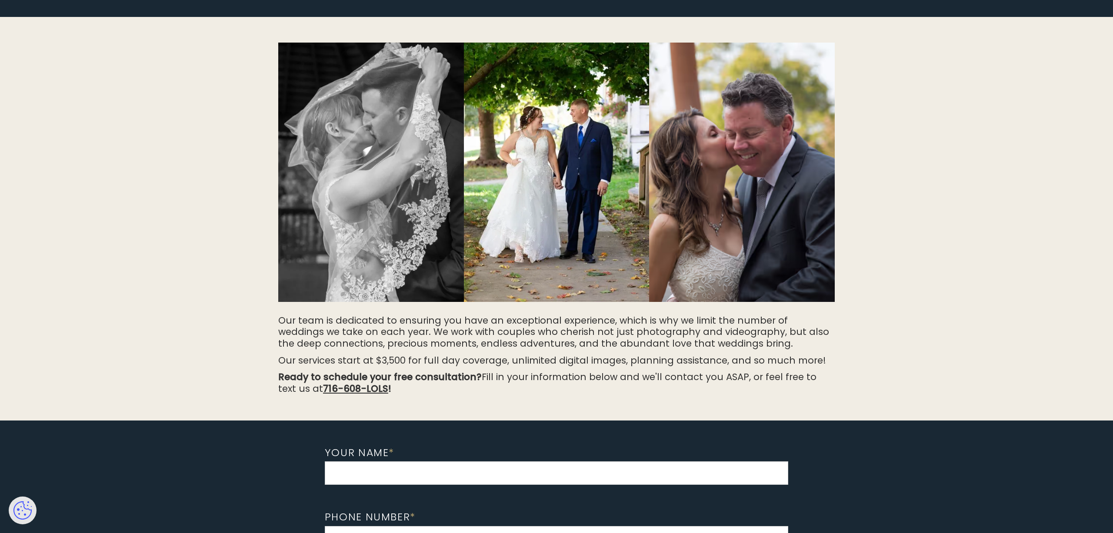
scroll to position [117, 0]
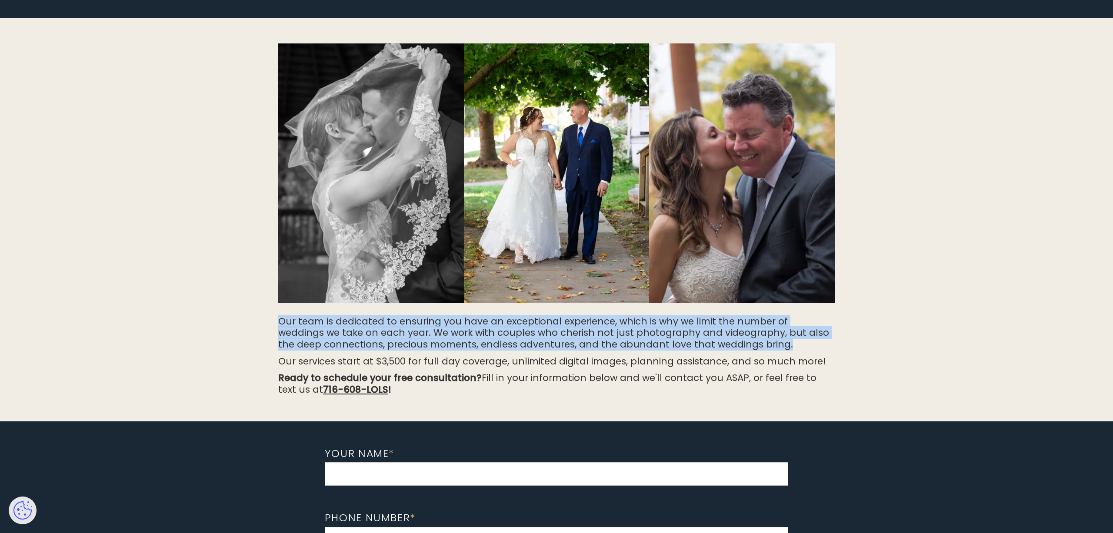
drag, startPoint x: 271, startPoint y: 319, endPoint x: 467, endPoint y: 347, distance: 198.0
click at [785, 346] on section "Our team is dedicated to ensuring you have an exceptional experience, which is …" at bounding box center [556, 220] width 1113 height 404
click at [404, 347] on p "Our team is dedicated to ensuring you have an exceptional experience, which is …" at bounding box center [556, 333] width 557 height 35
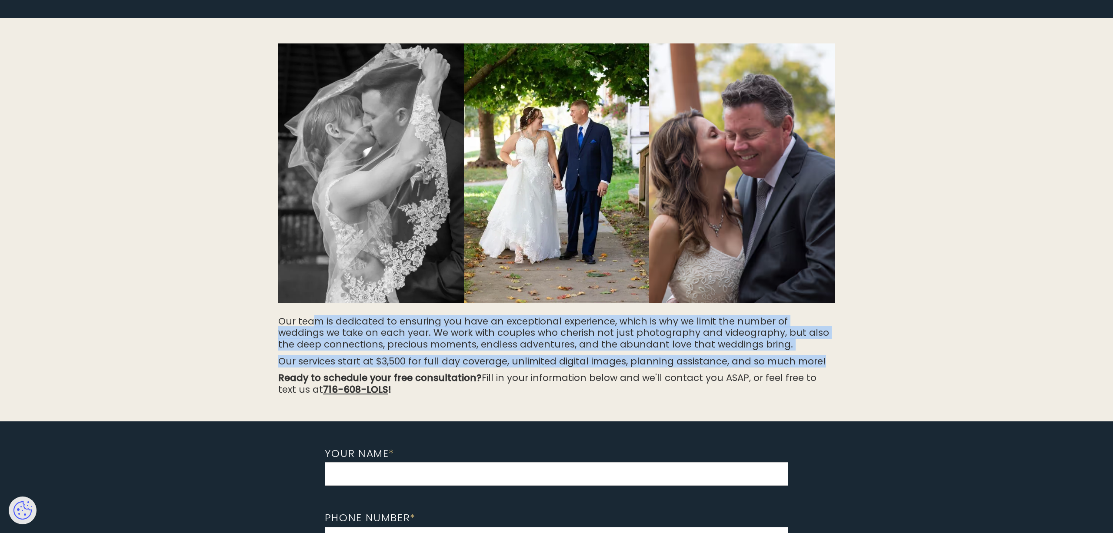
drag, startPoint x: 391, startPoint y: 318, endPoint x: 862, endPoint y: 367, distance: 473.8
click at [862, 367] on section "Our team is dedicated to ensuring you have an exceptional experience, which is …" at bounding box center [556, 220] width 1113 height 404
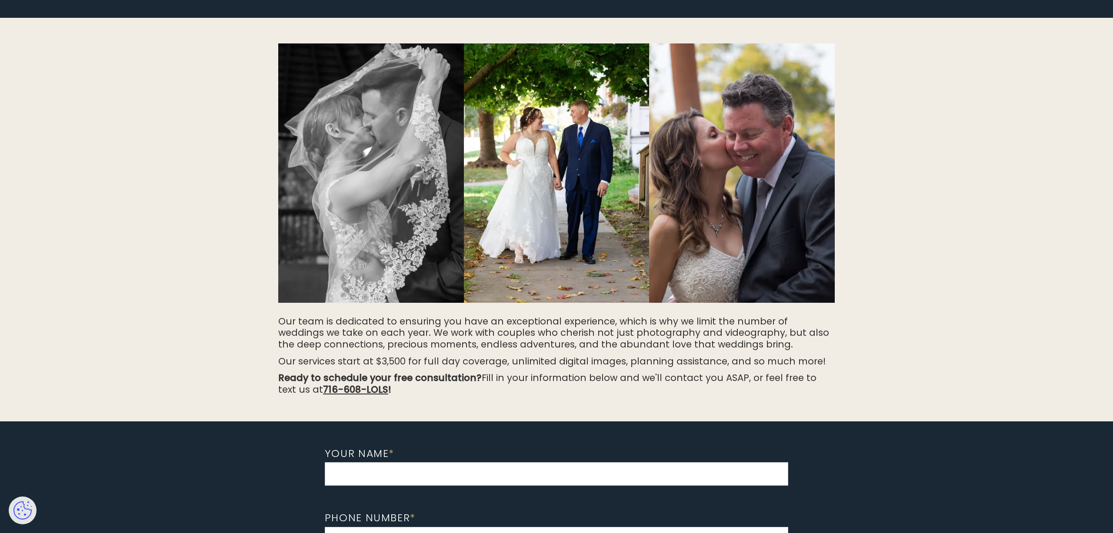
drag, startPoint x: 849, startPoint y: 374, endPoint x: 834, endPoint y: 376, distance: 15.3
click at [845, 373] on section "Our team is dedicated to ensuring you have an exceptional experience, which is …" at bounding box center [556, 220] width 1113 height 404
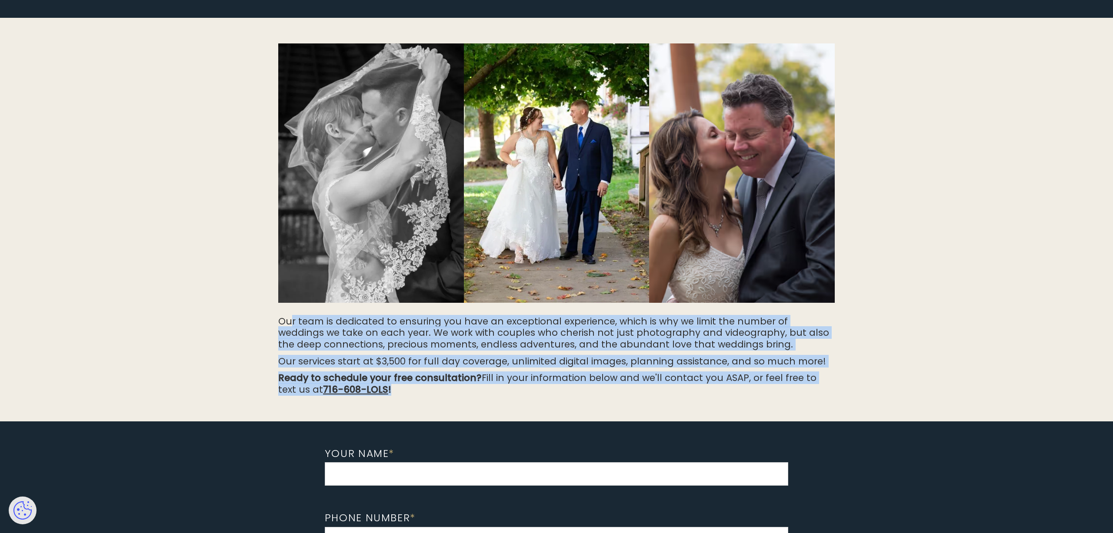
drag, startPoint x: 495, startPoint y: 400, endPoint x: 289, endPoint y: 323, distance: 220.0
click at [289, 323] on div "Our team is dedicated to ensuring you have an exceptional experience, which is …" at bounding box center [556, 220] width 557 height 404
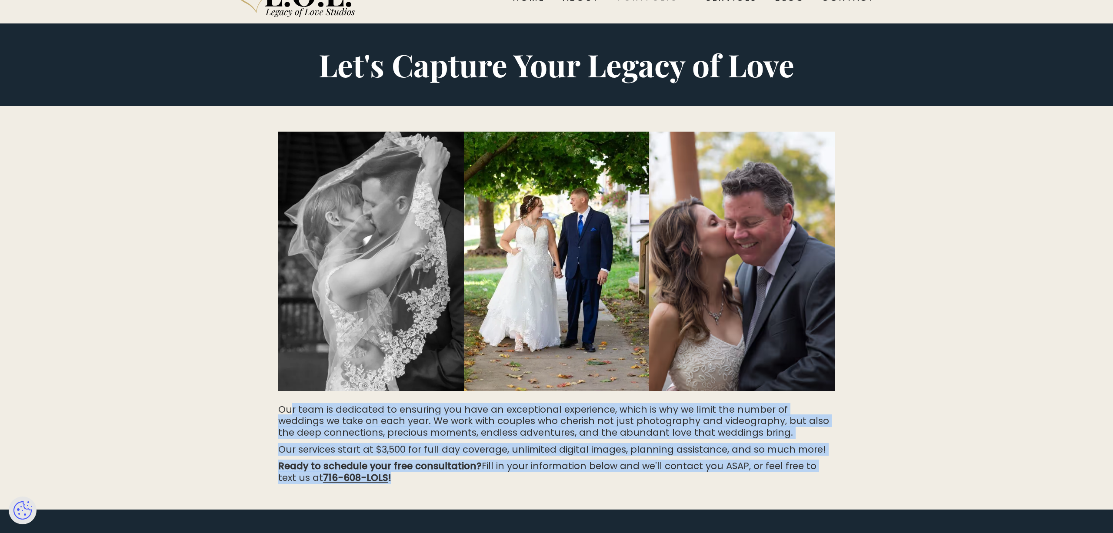
scroll to position [0, 0]
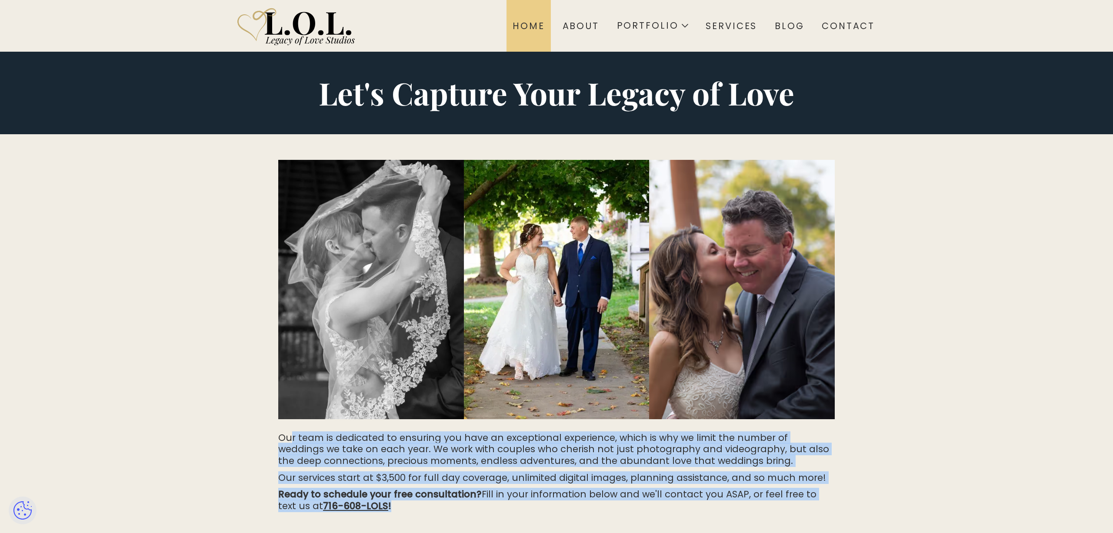
click at [543, 26] on div "Home" at bounding box center [529, 25] width 32 height 11
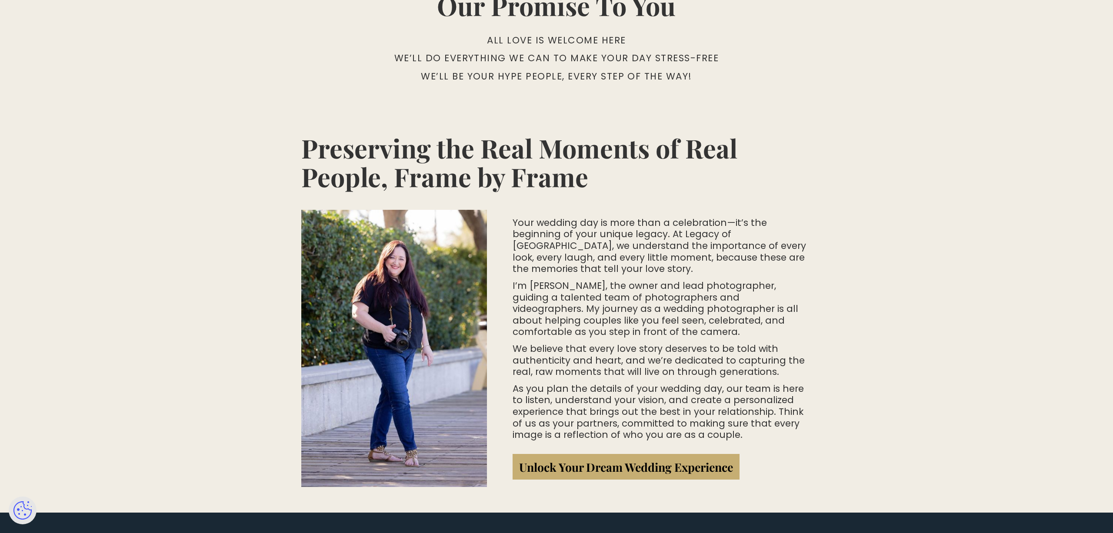
scroll to position [738, 0]
